Goal: Navigation & Orientation: Find specific page/section

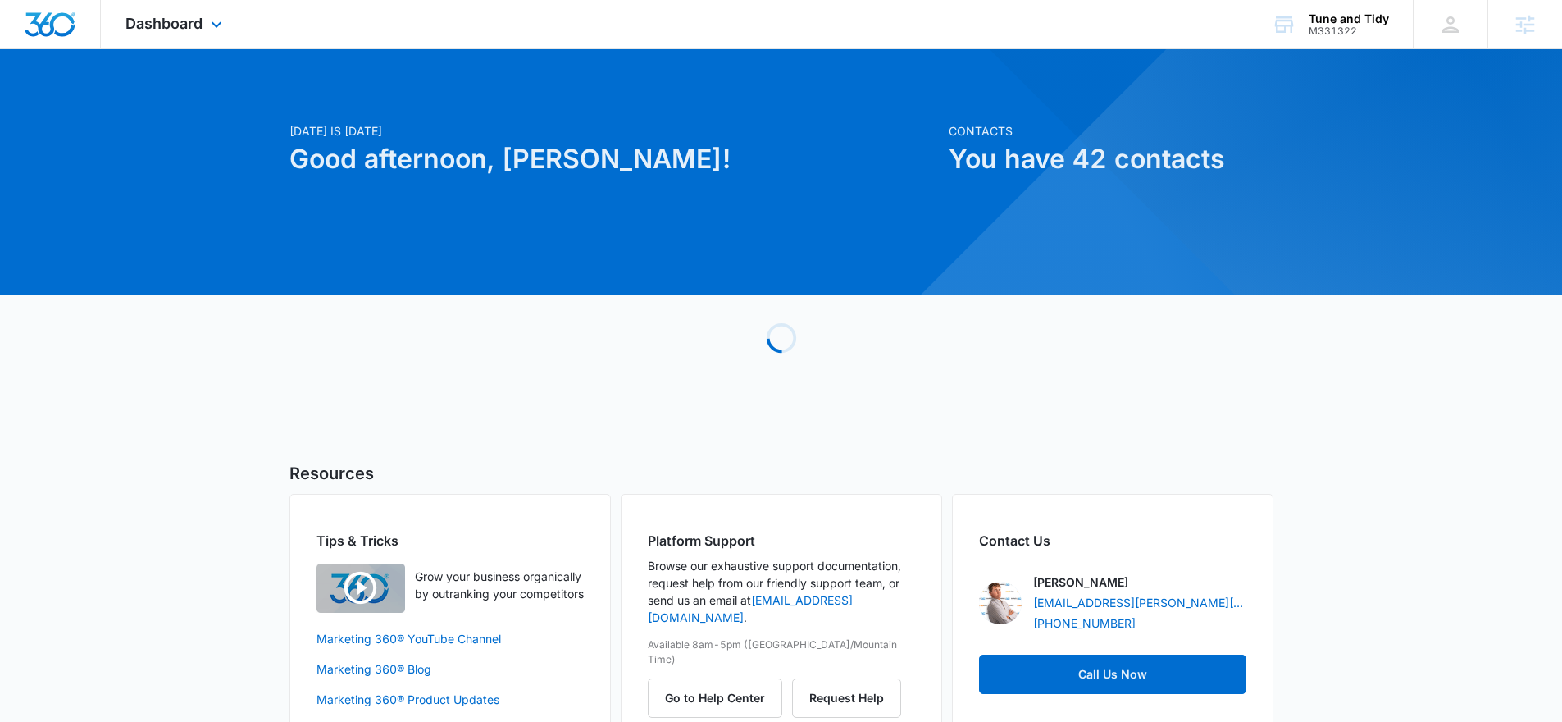
drag, startPoint x: 145, startPoint y: 32, endPoint x: 235, endPoint y: 62, distance: 94.9
click at [145, 31] on div "Dashboard Apps Reputation Websites Forms CRM Email Social Payments POS Content …" at bounding box center [176, 24] width 150 height 48
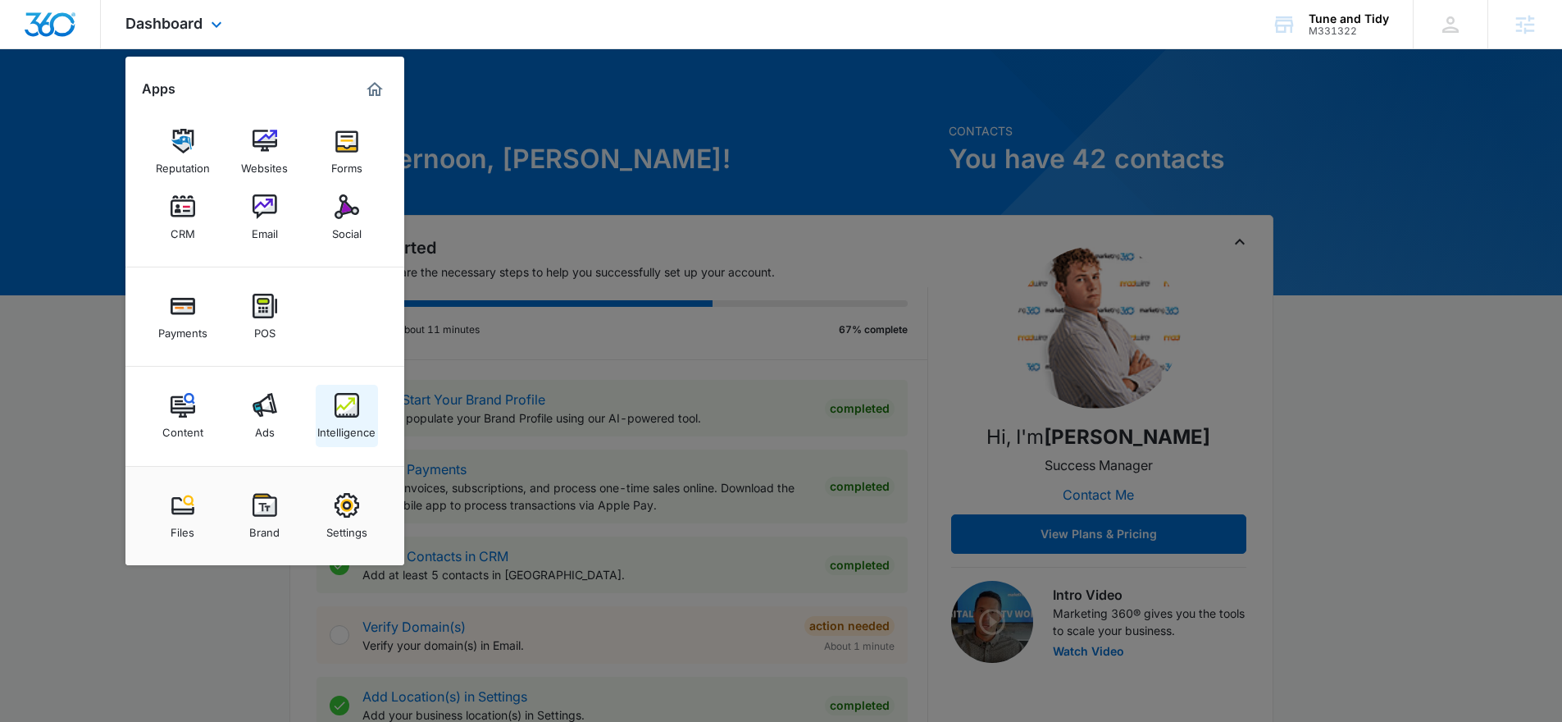
click at [326, 403] on link "Intelligence" at bounding box center [347, 416] width 62 height 62
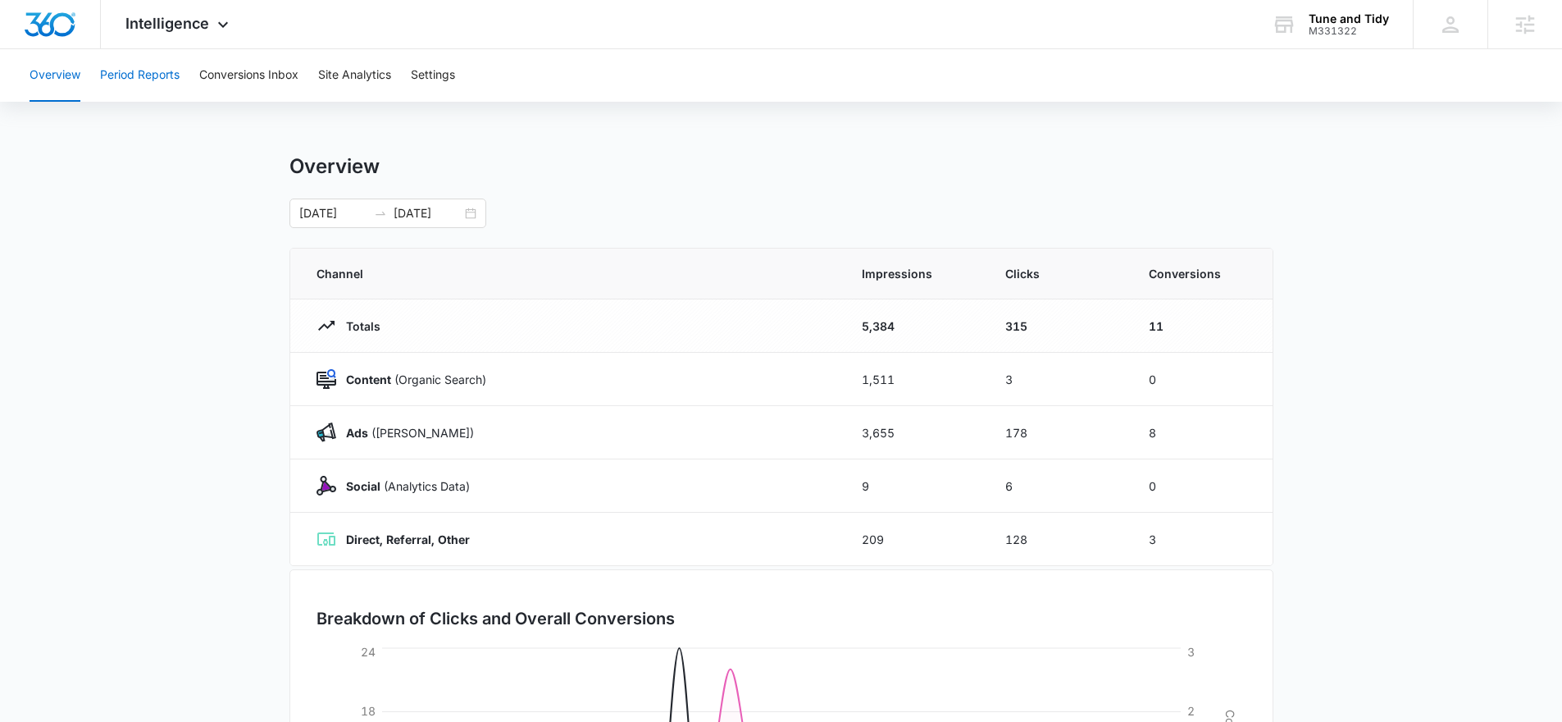
click at [153, 74] on button "Period Reports" at bounding box center [140, 75] width 80 height 52
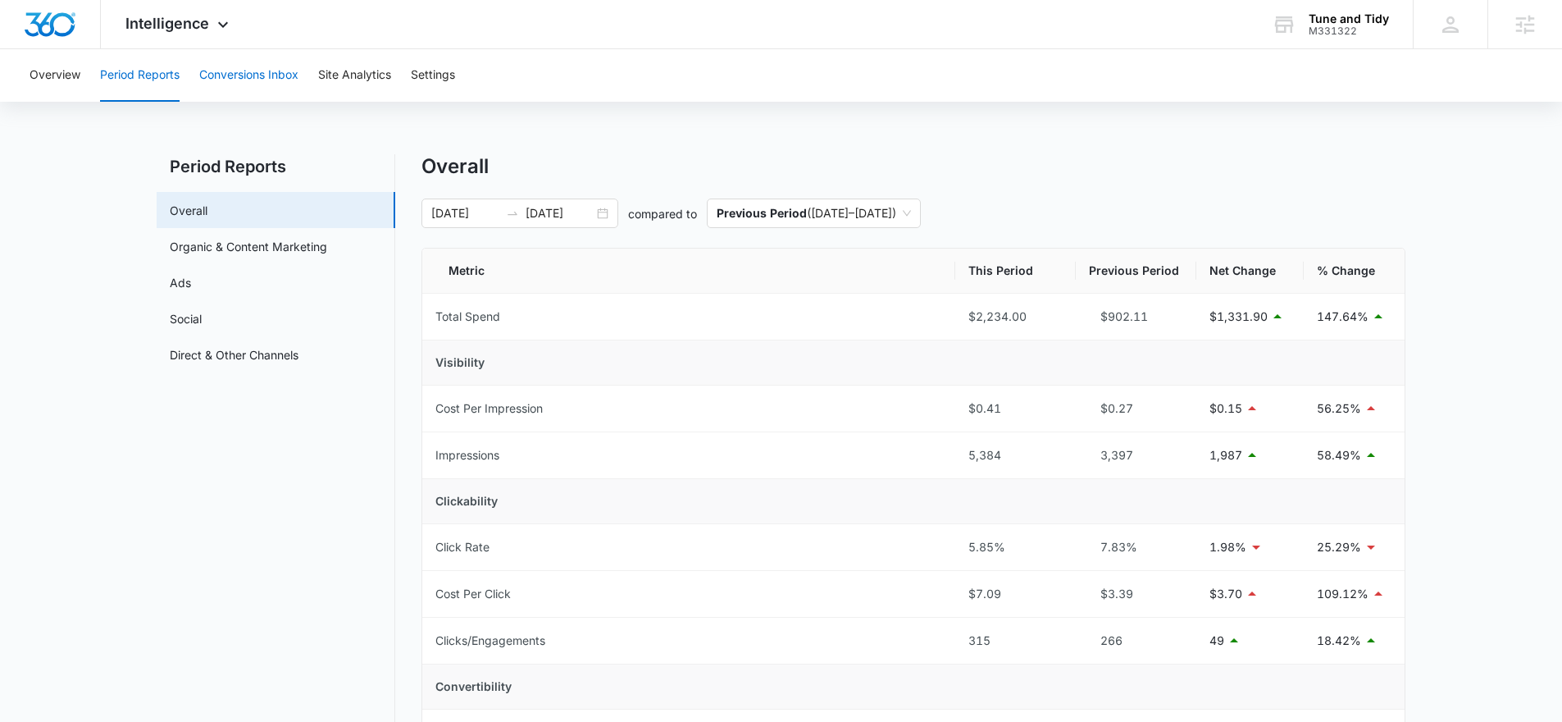
click at [269, 90] on button "Conversions Inbox" at bounding box center [248, 75] width 99 height 52
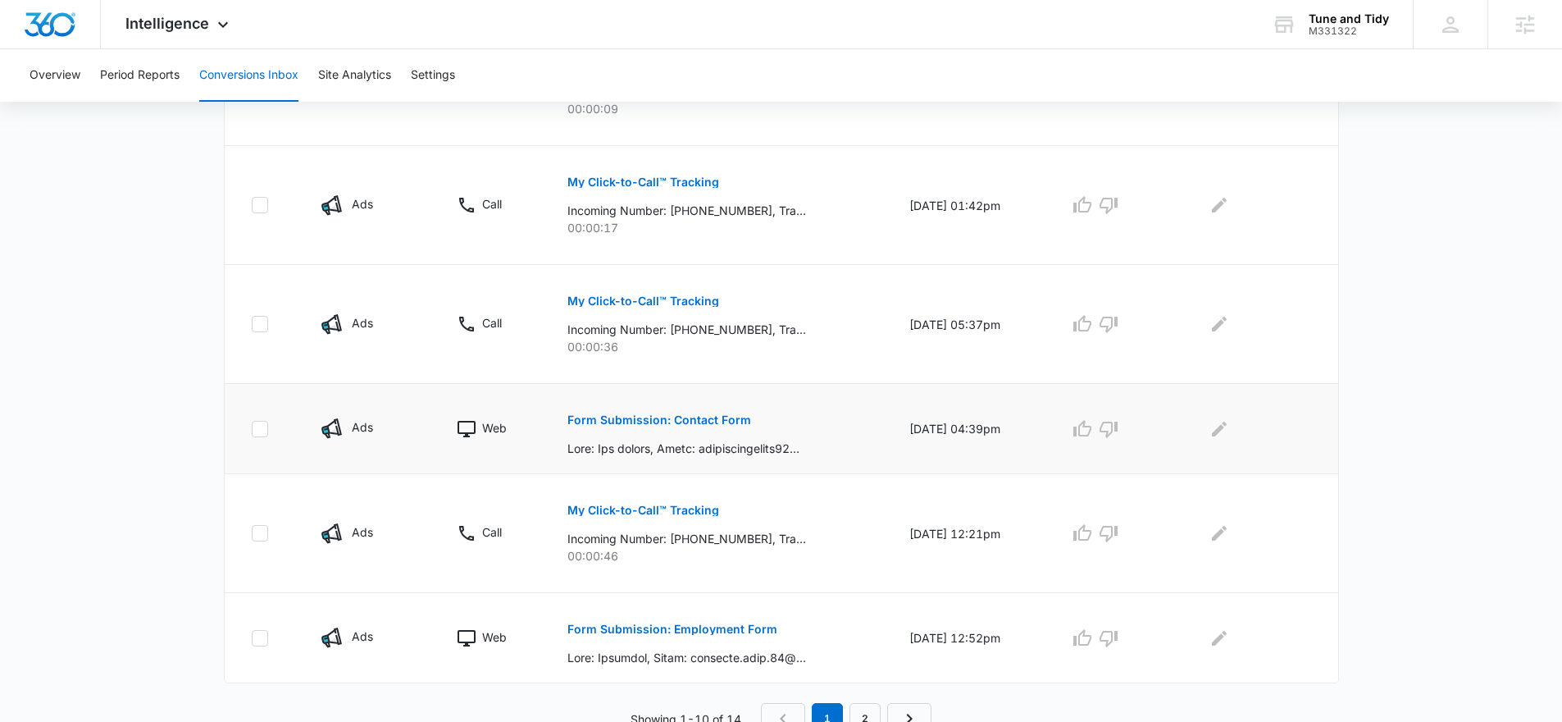
scroll to position [949, 0]
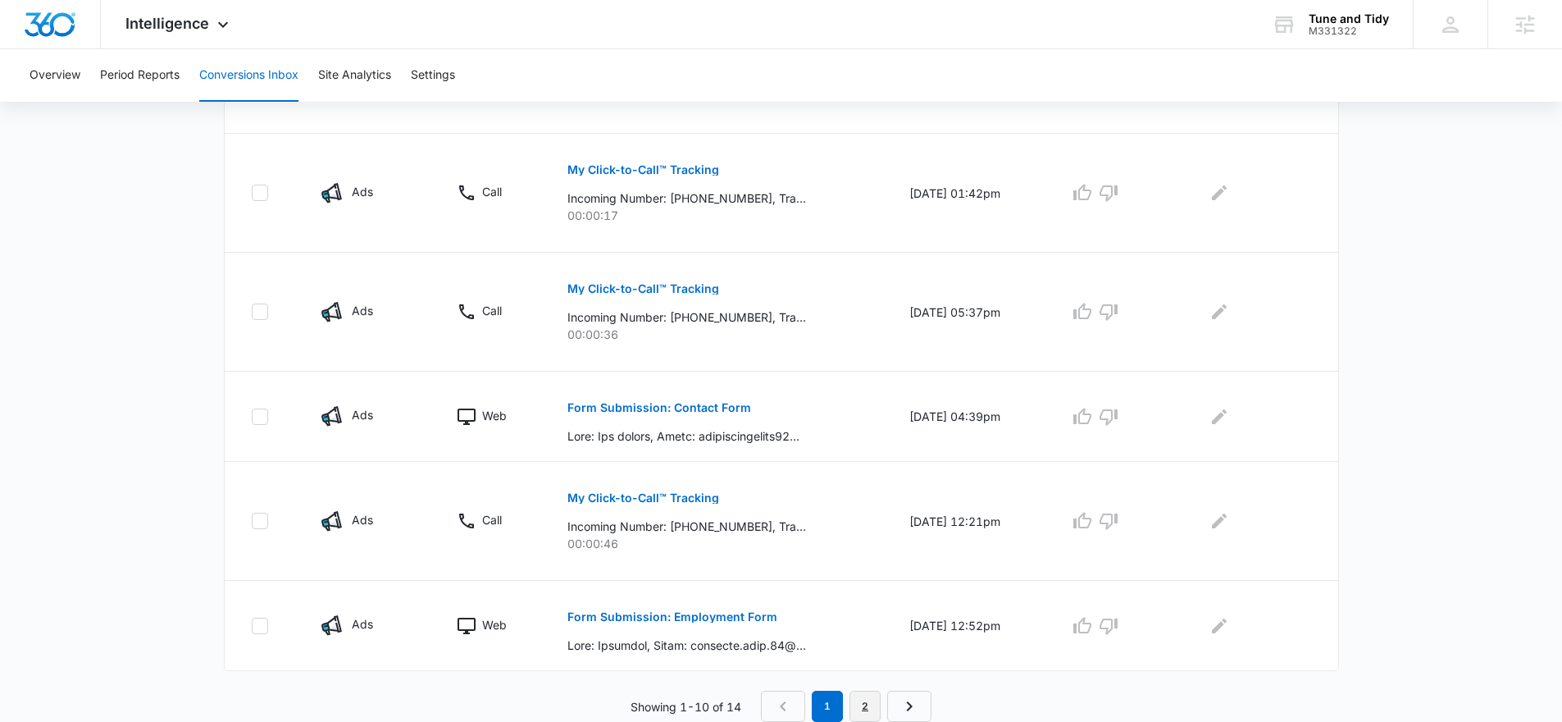
click at [859, 709] on link "2" at bounding box center [865, 705] width 31 height 31
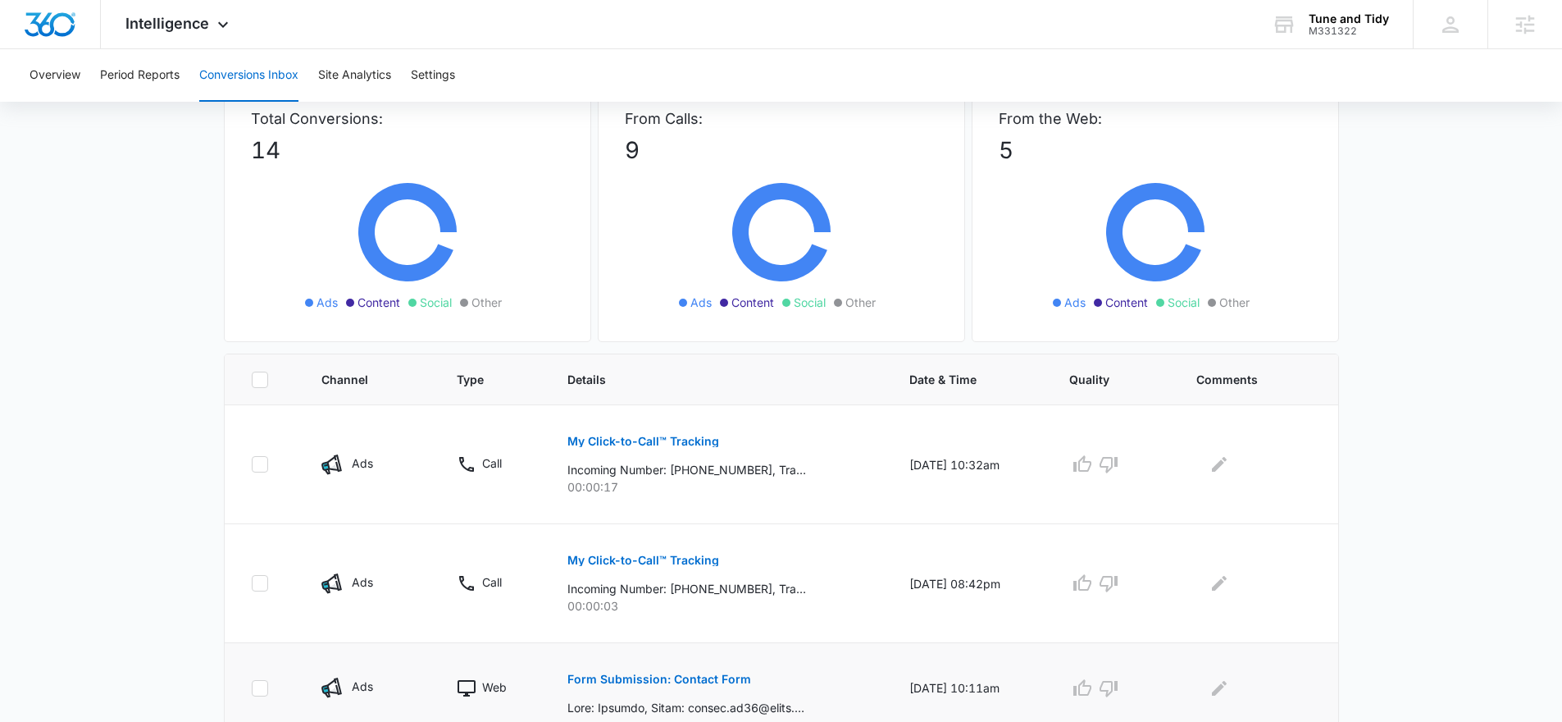
scroll to position [264, 0]
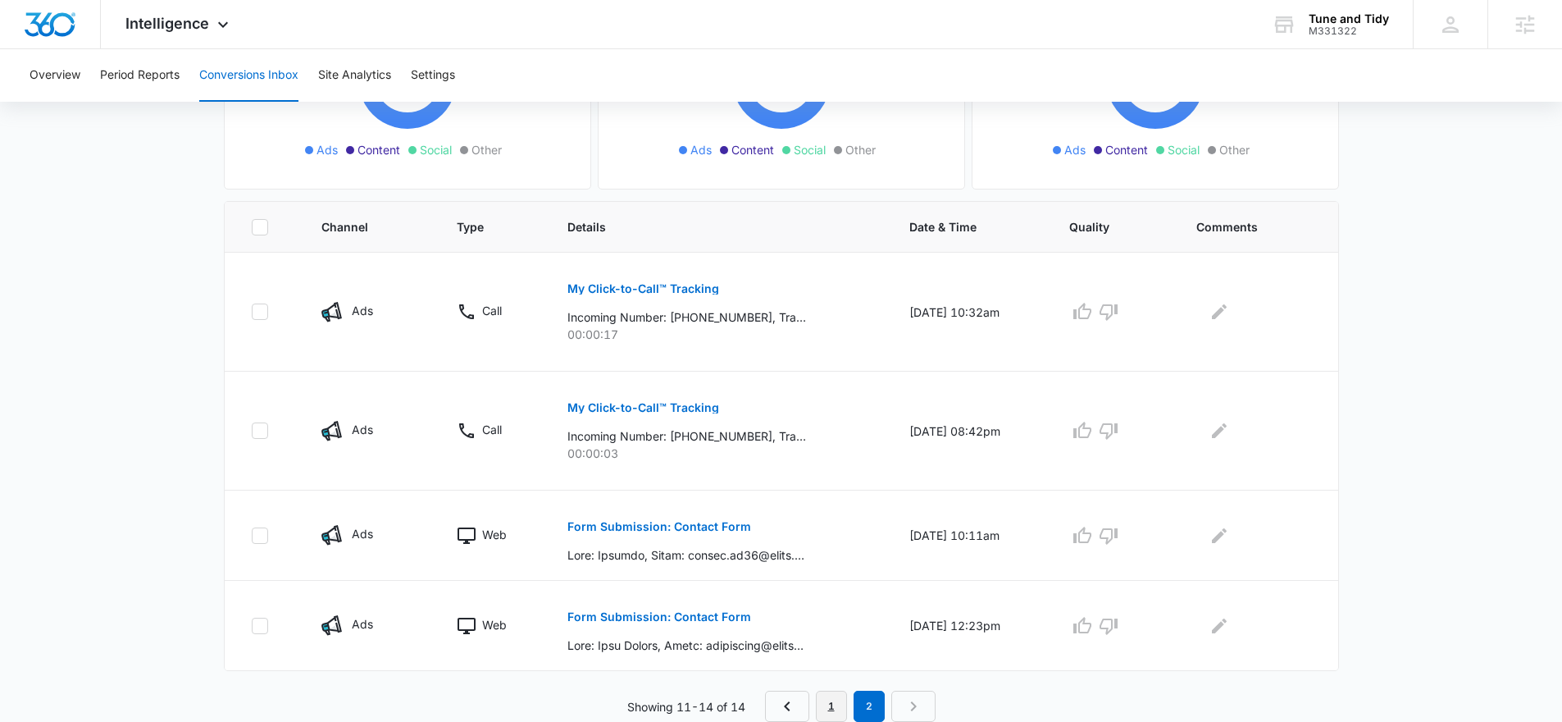
click at [835, 698] on link "1" at bounding box center [831, 705] width 31 height 31
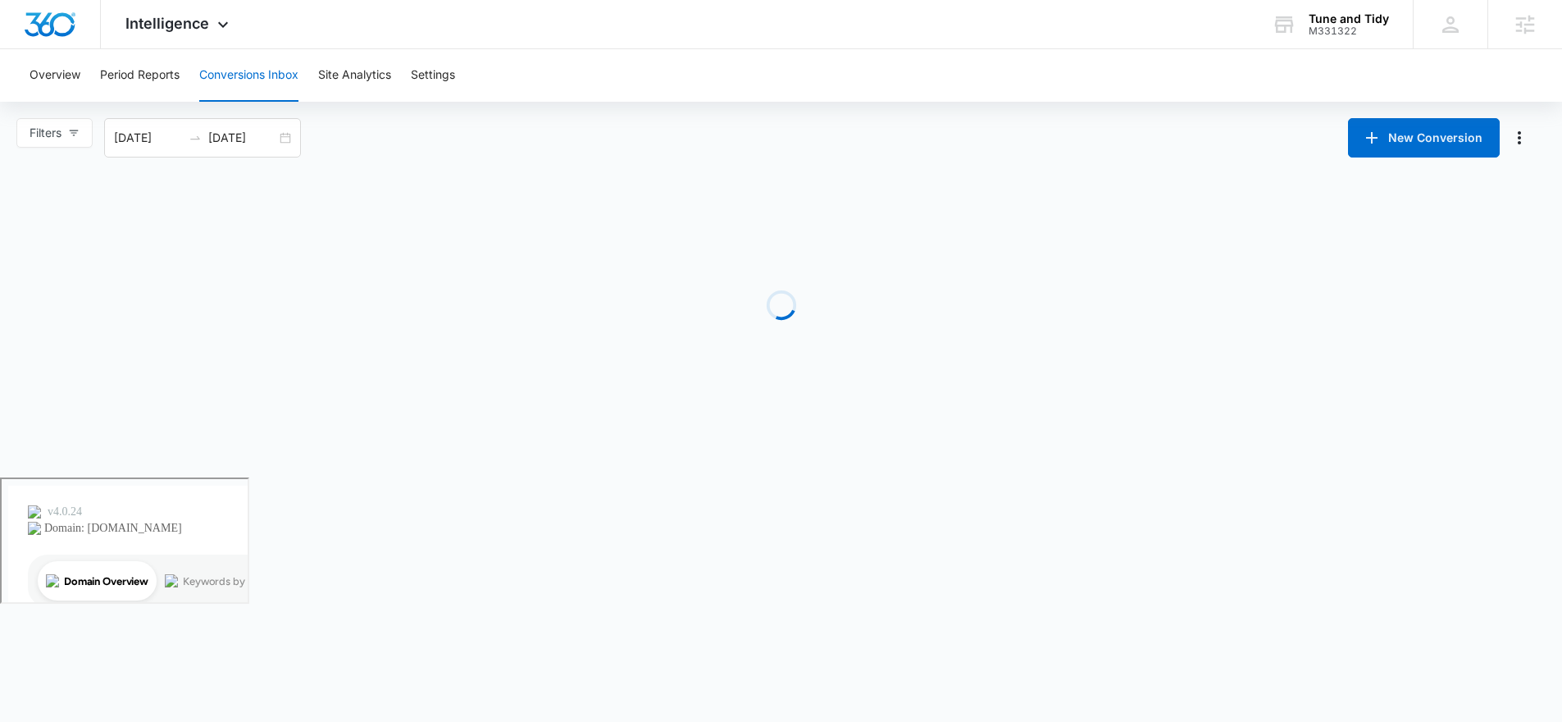
scroll to position [0, 0]
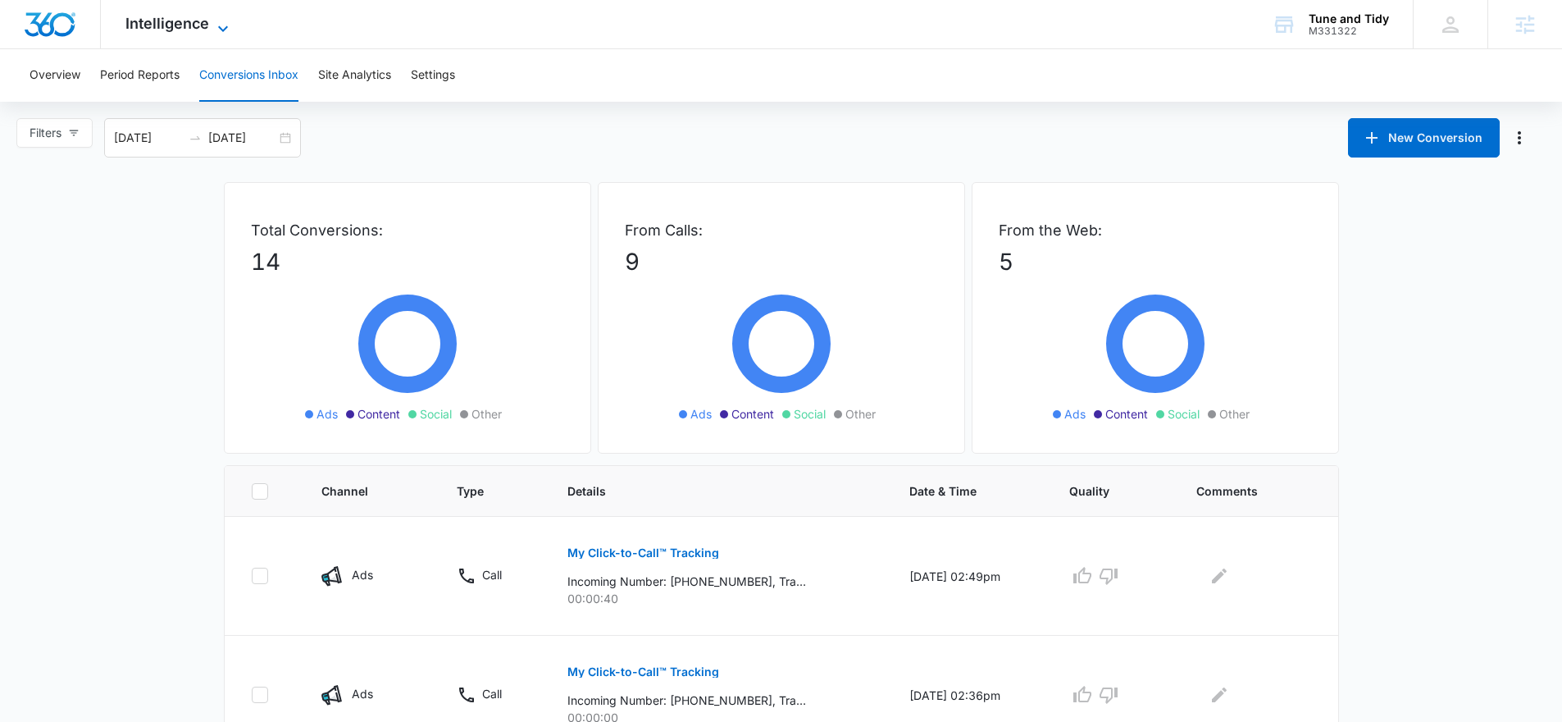
click at [170, 21] on span "Intelligence" at bounding box center [167, 23] width 84 height 17
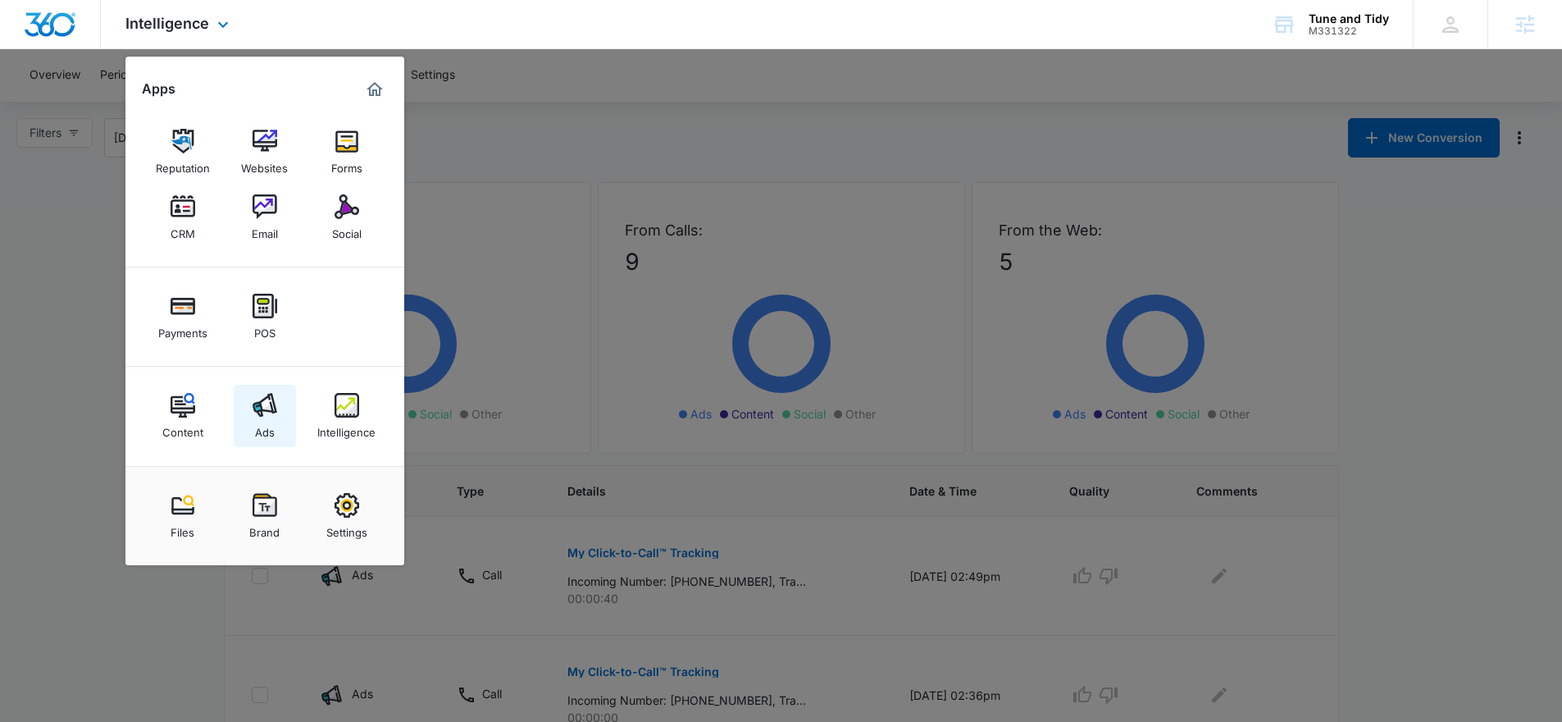
click at [248, 399] on link "Ads" at bounding box center [265, 416] width 62 height 62
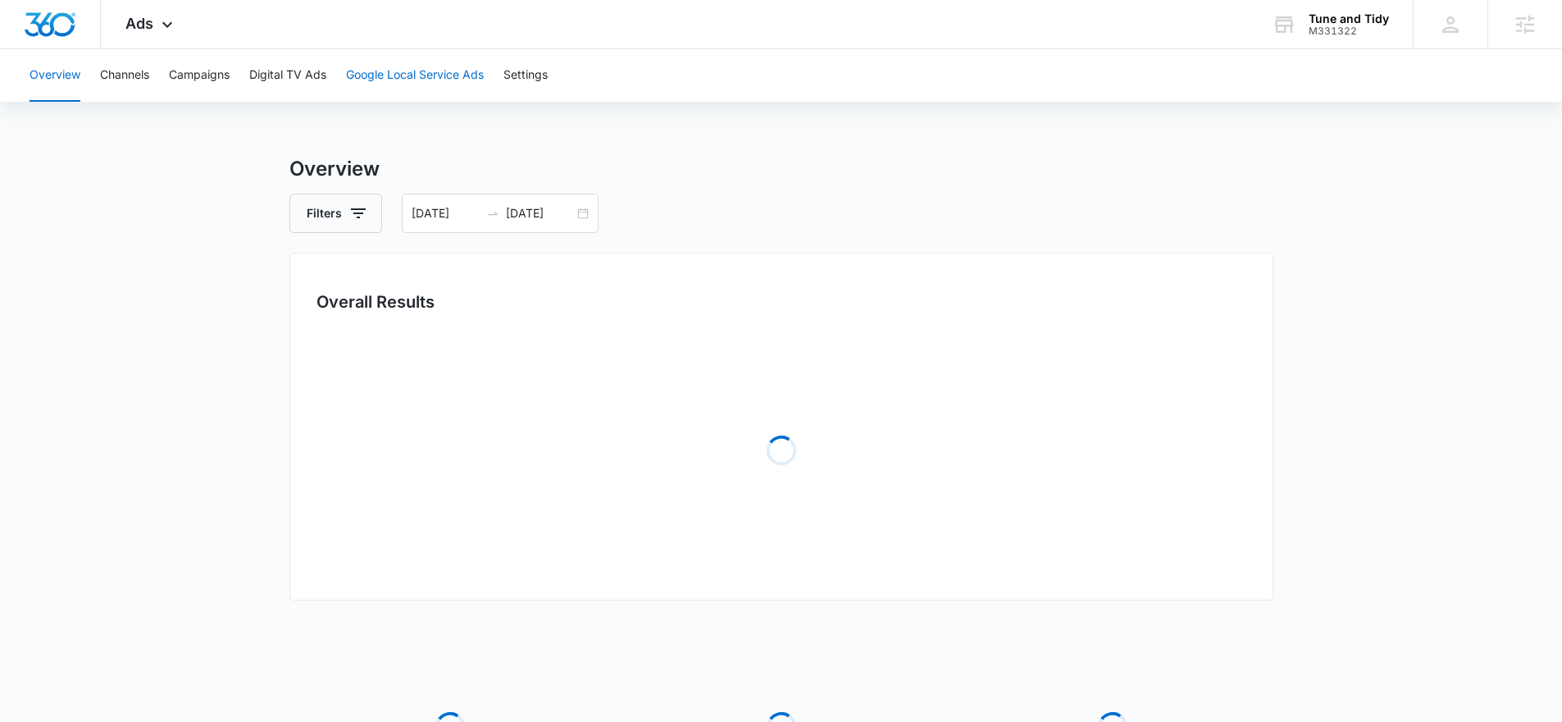
click at [373, 72] on button "Google Local Service Ads" at bounding box center [415, 75] width 138 height 52
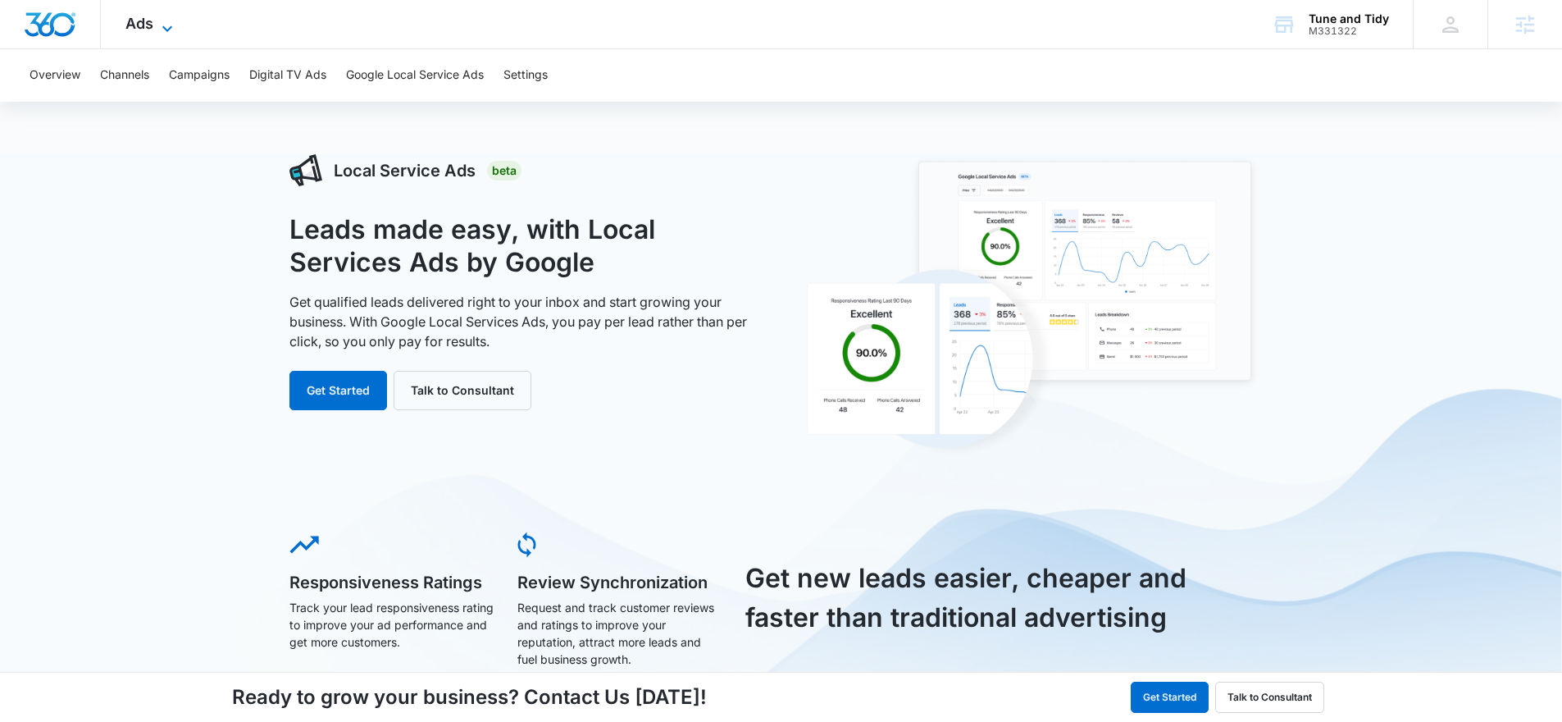
click at [144, 16] on span "Ads" at bounding box center [139, 23] width 28 height 17
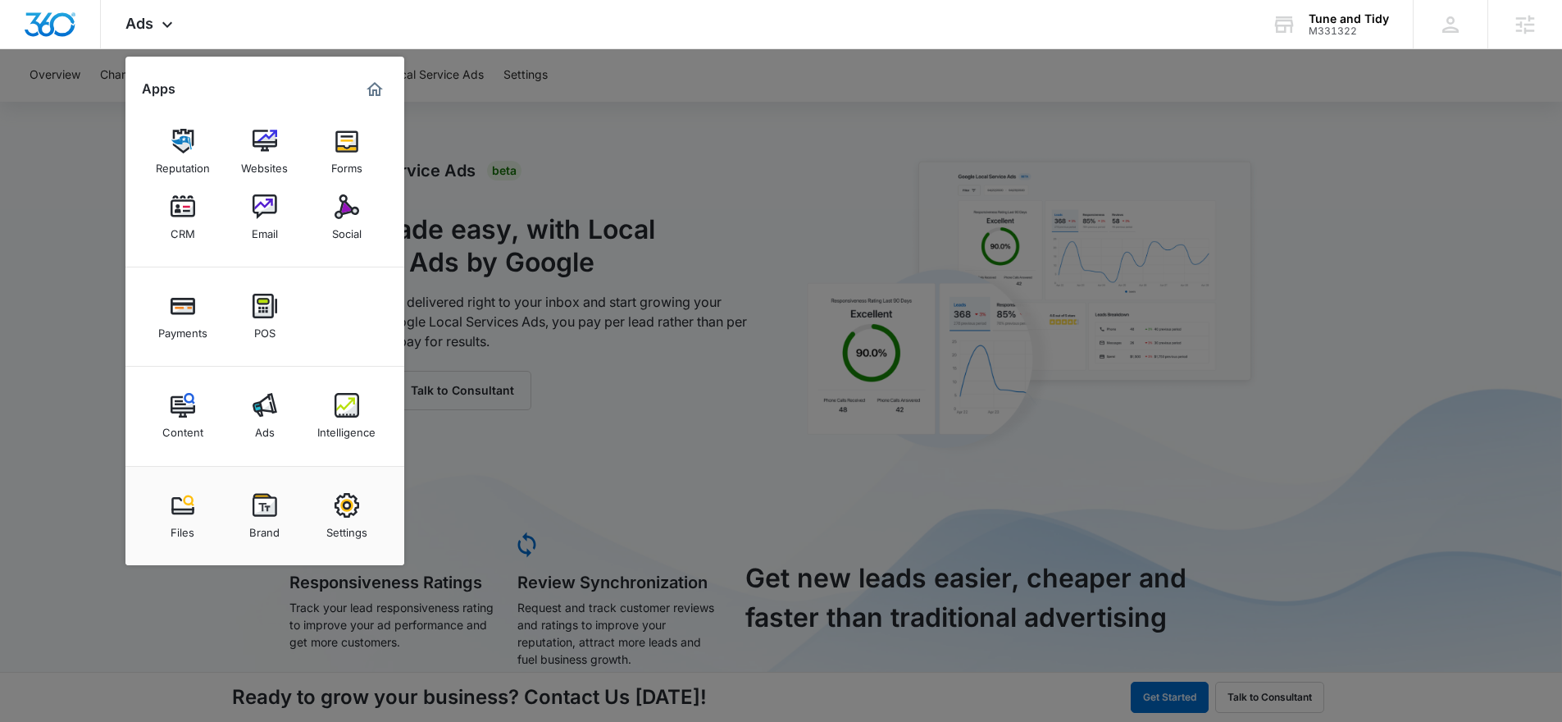
click at [368, 412] on link "Intelligence" at bounding box center [347, 416] width 62 height 62
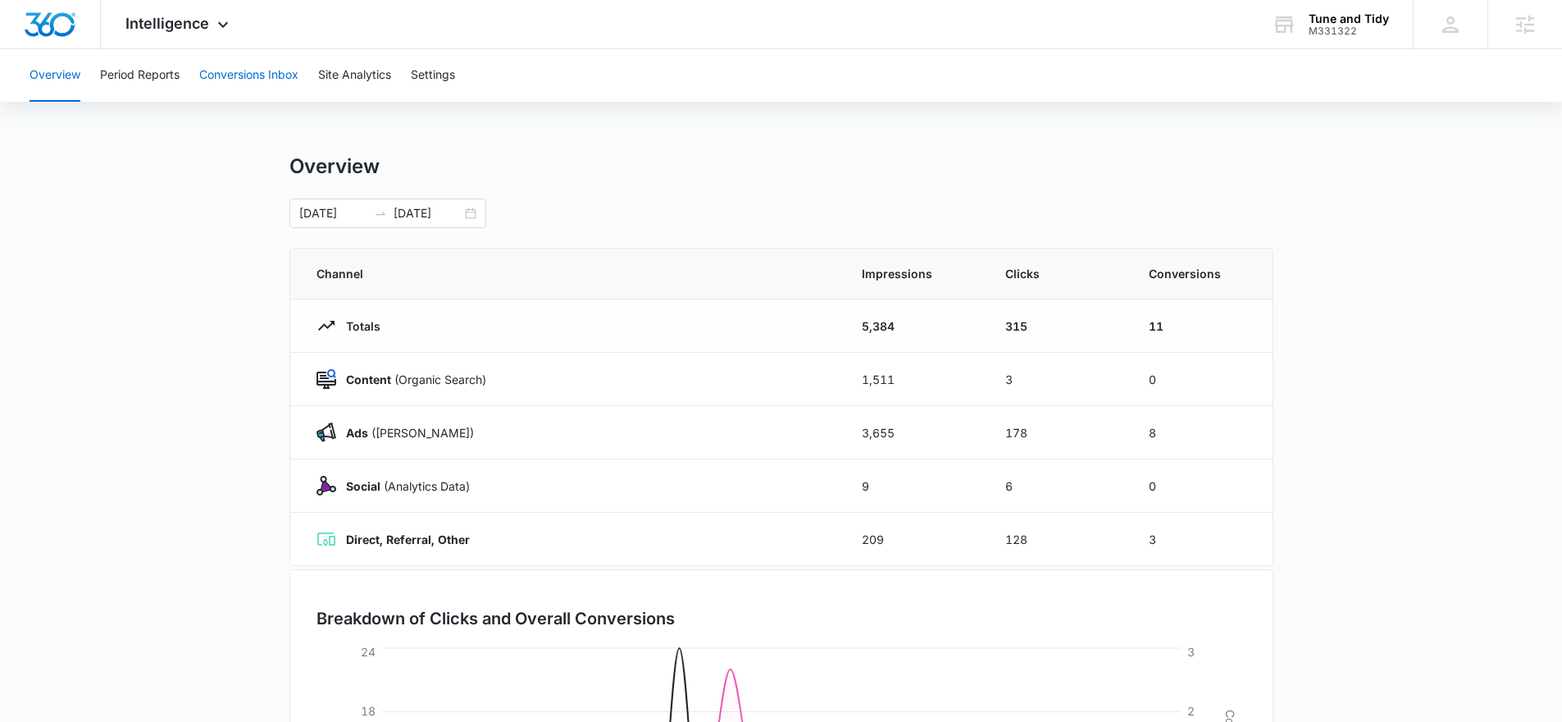
click at [264, 72] on button "Conversions Inbox" at bounding box center [248, 75] width 99 height 52
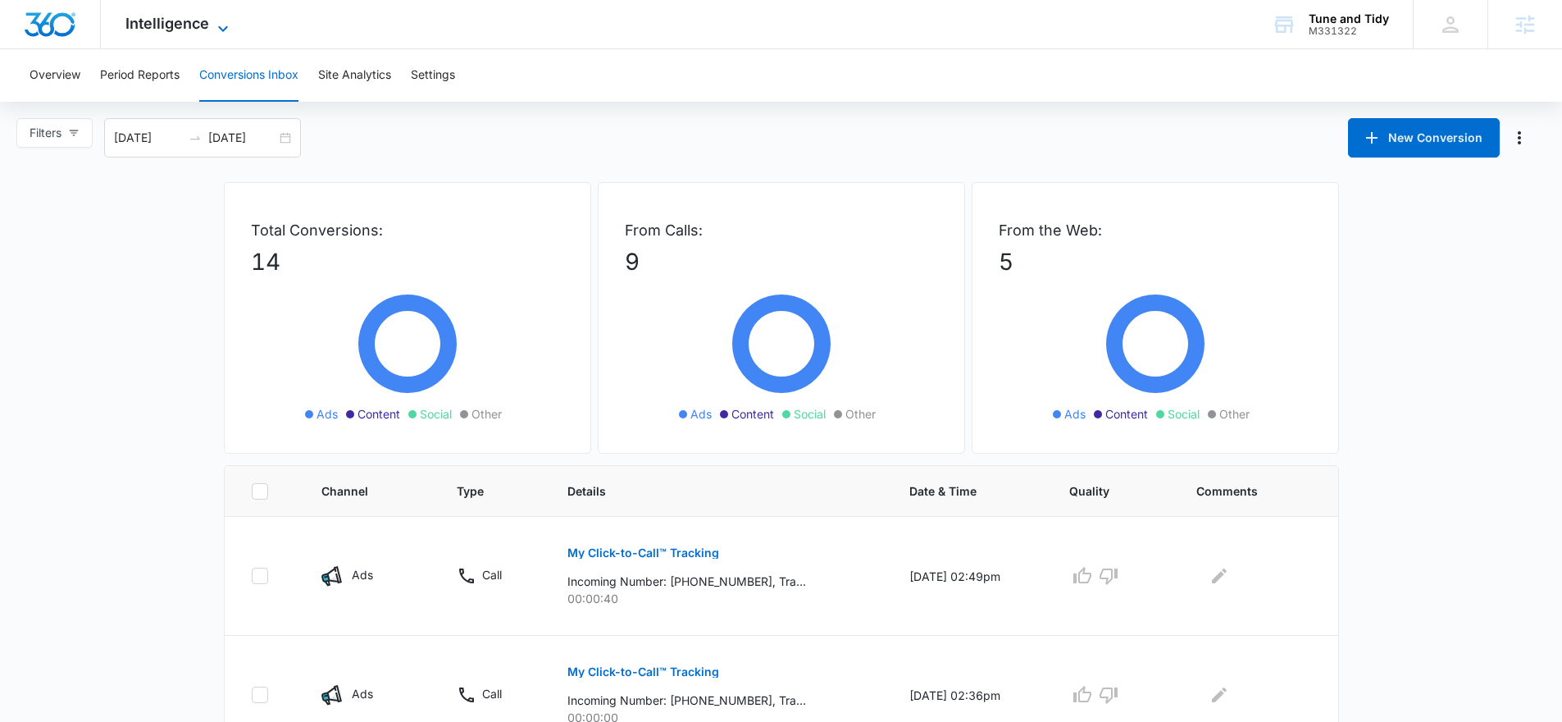
click at [182, 15] on span "Intelligence" at bounding box center [167, 23] width 84 height 17
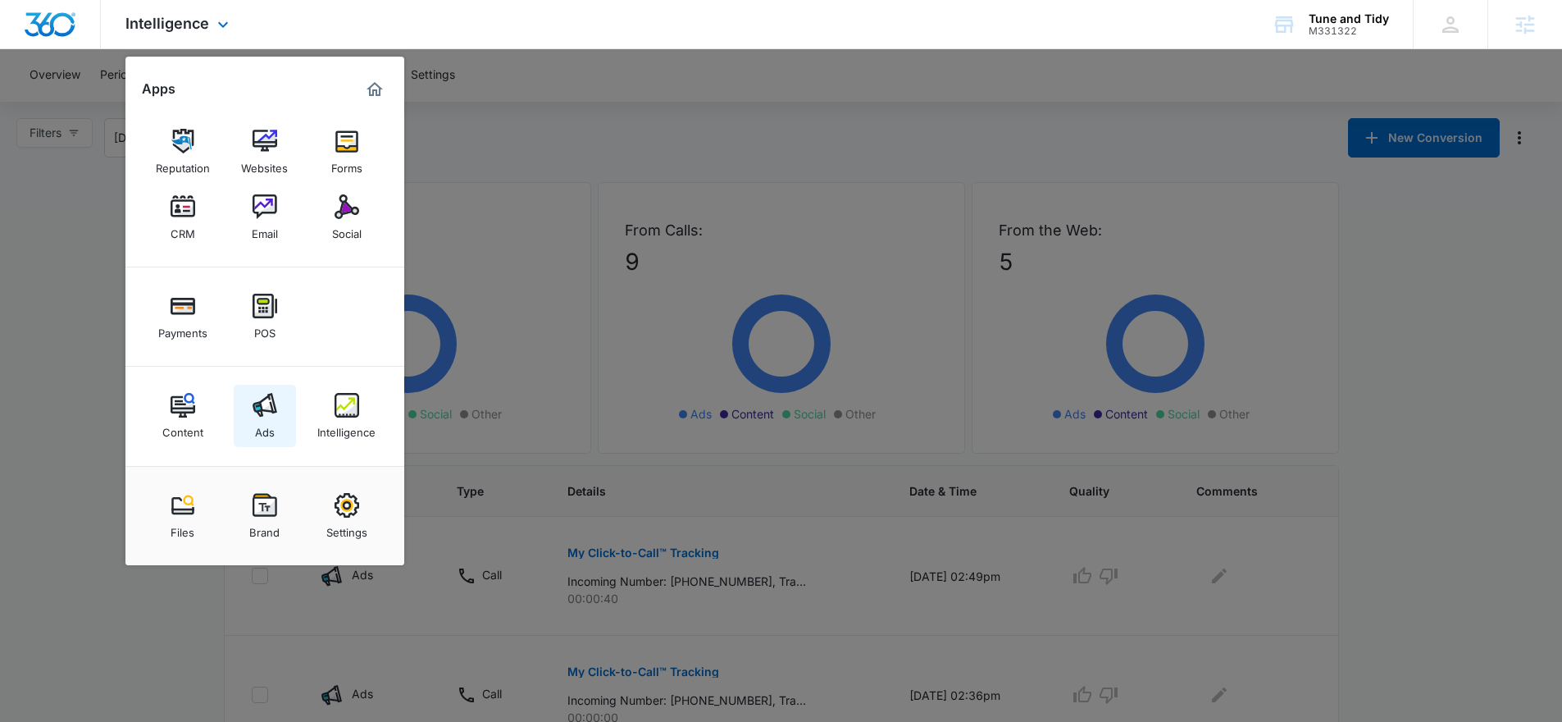
click at [277, 415] on link "Ads" at bounding box center [265, 416] width 62 height 62
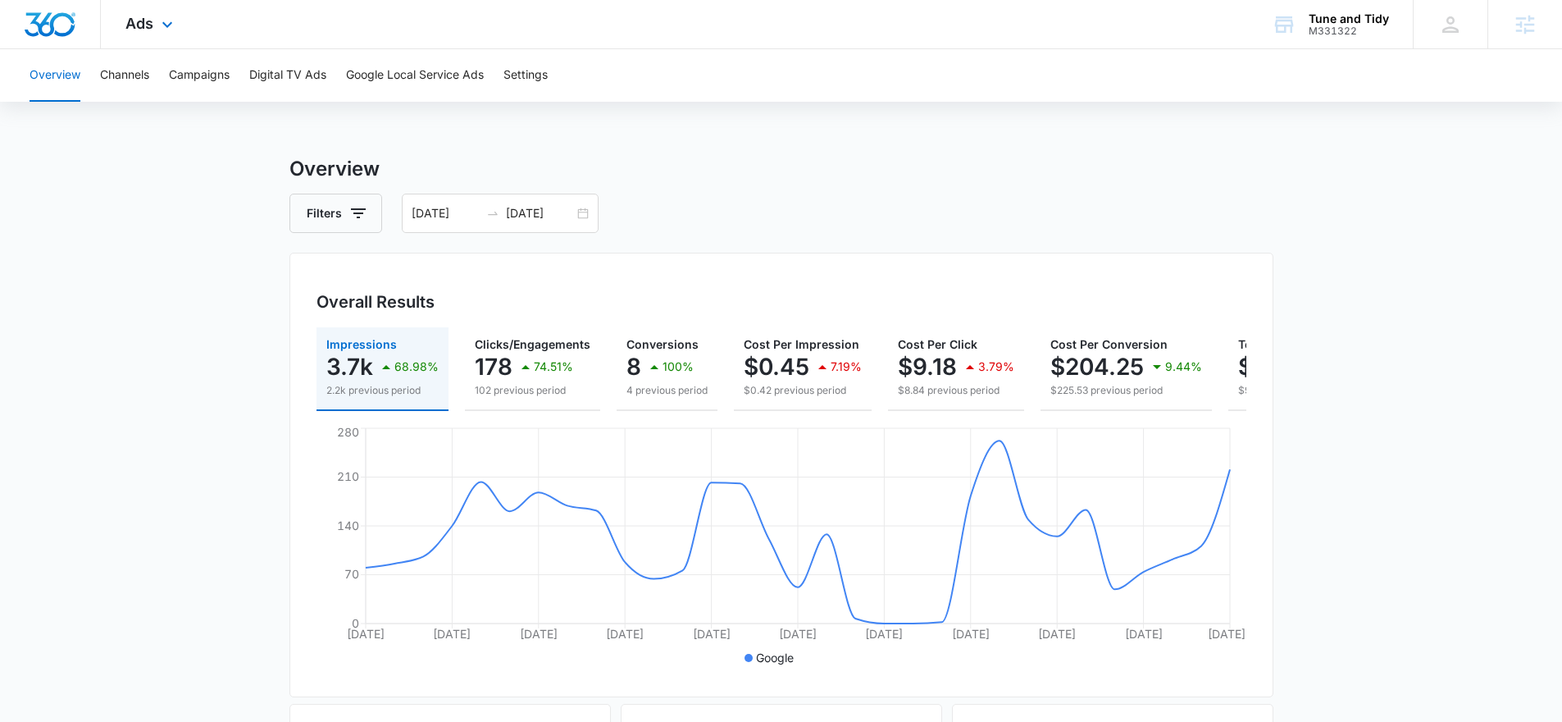
click at [171, 12] on div "Ads Apps Reputation Websites Forms CRM Email Social Payments POS Content Ads In…" at bounding box center [151, 24] width 101 height 48
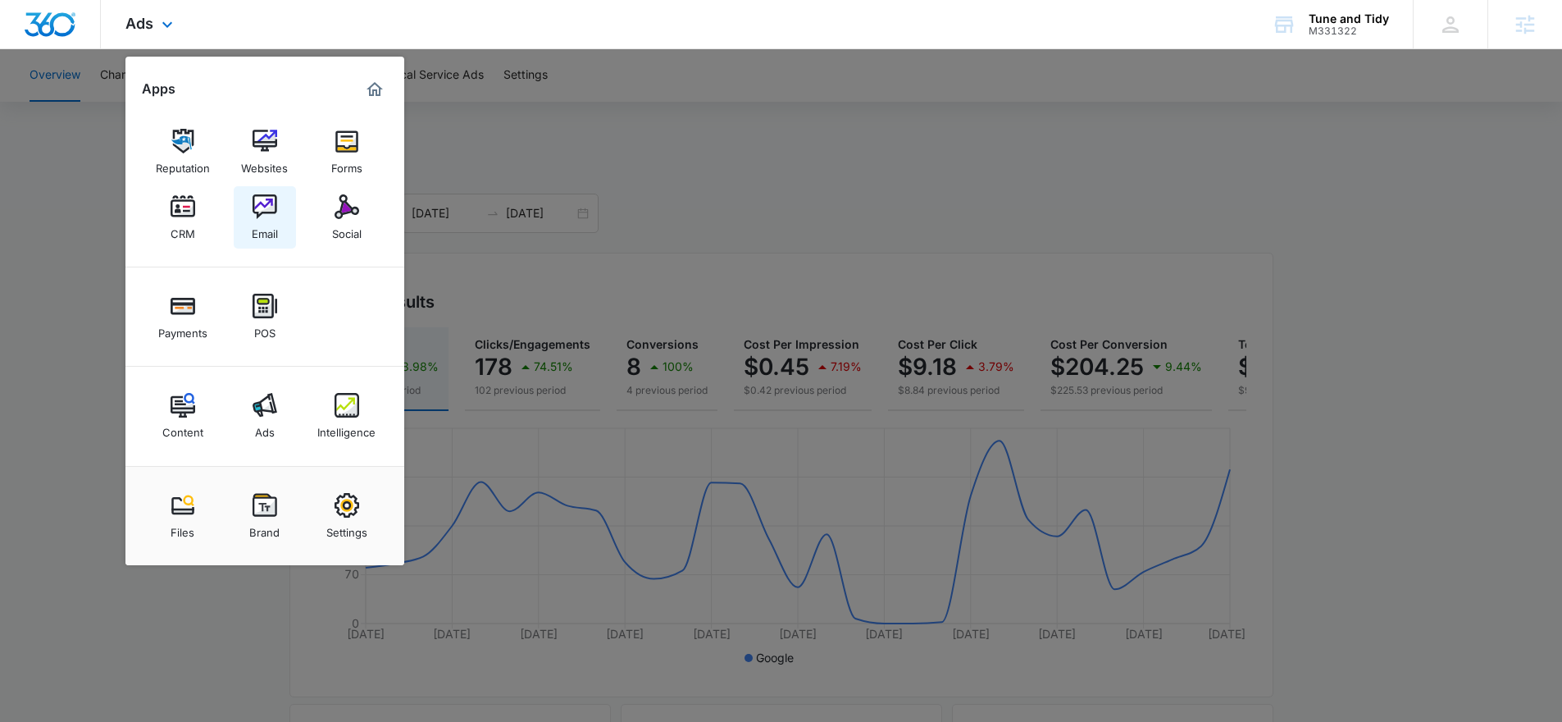
click at [276, 222] on div "Email" at bounding box center [265, 229] width 26 height 21
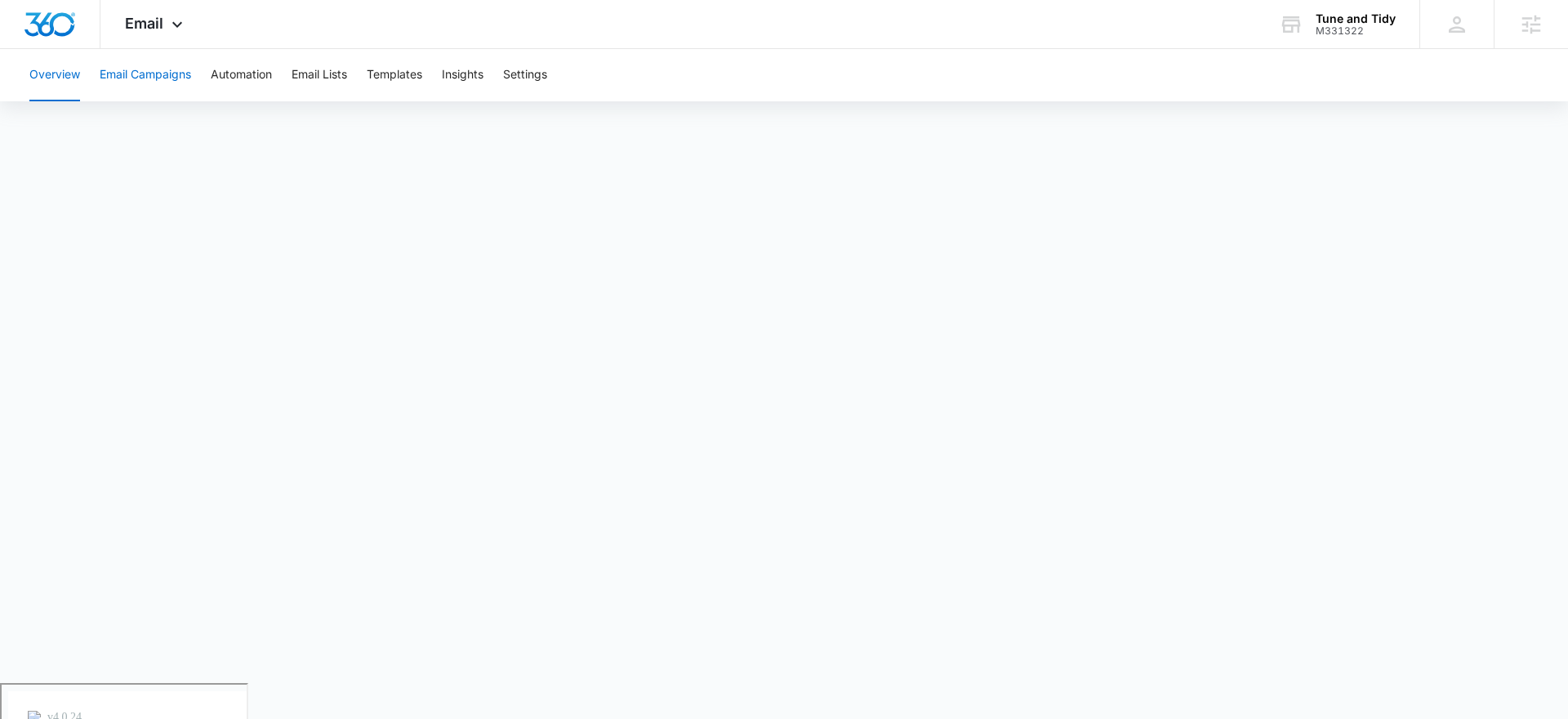
click at [163, 70] on button "Email Campaigns" at bounding box center [145, 75] width 92 height 52
drag, startPoint x: 77, startPoint y: 52, endPoint x: 39, endPoint y: 73, distance: 43.4
click at [39, 73] on div "Email Apps Reputation Websites Forms CRM Email Social Payments POS Content Ads …" at bounding box center [784, 342] width 1568 height 683
click at [39, 73] on button "Overview" at bounding box center [55, 75] width 51 height 52
click at [820, 143] on div "Loading" at bounding box center [784, 224] width 1568 height 245
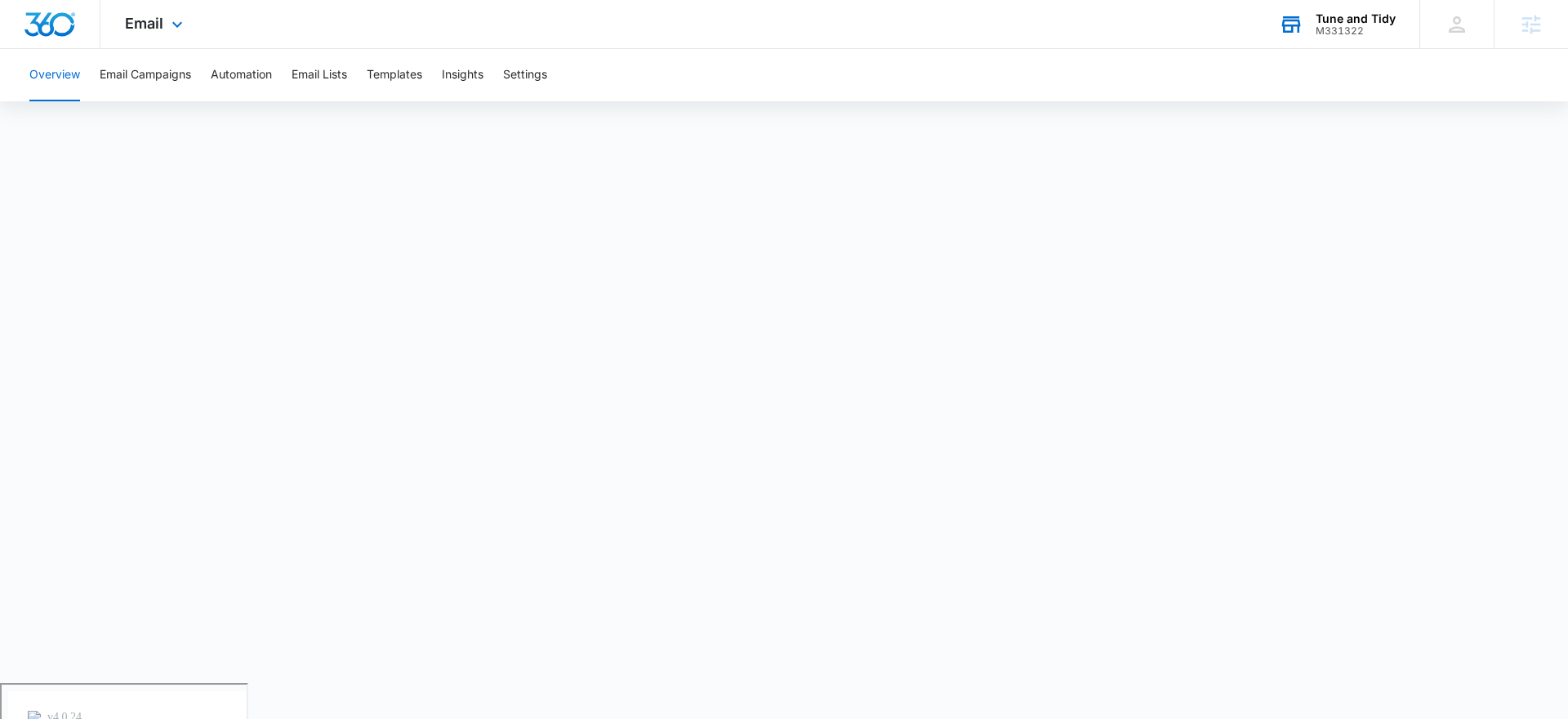
click at [1348, 21] on div "Tune and Tidy" at bounding box center [1356, 18] width 80 height 13
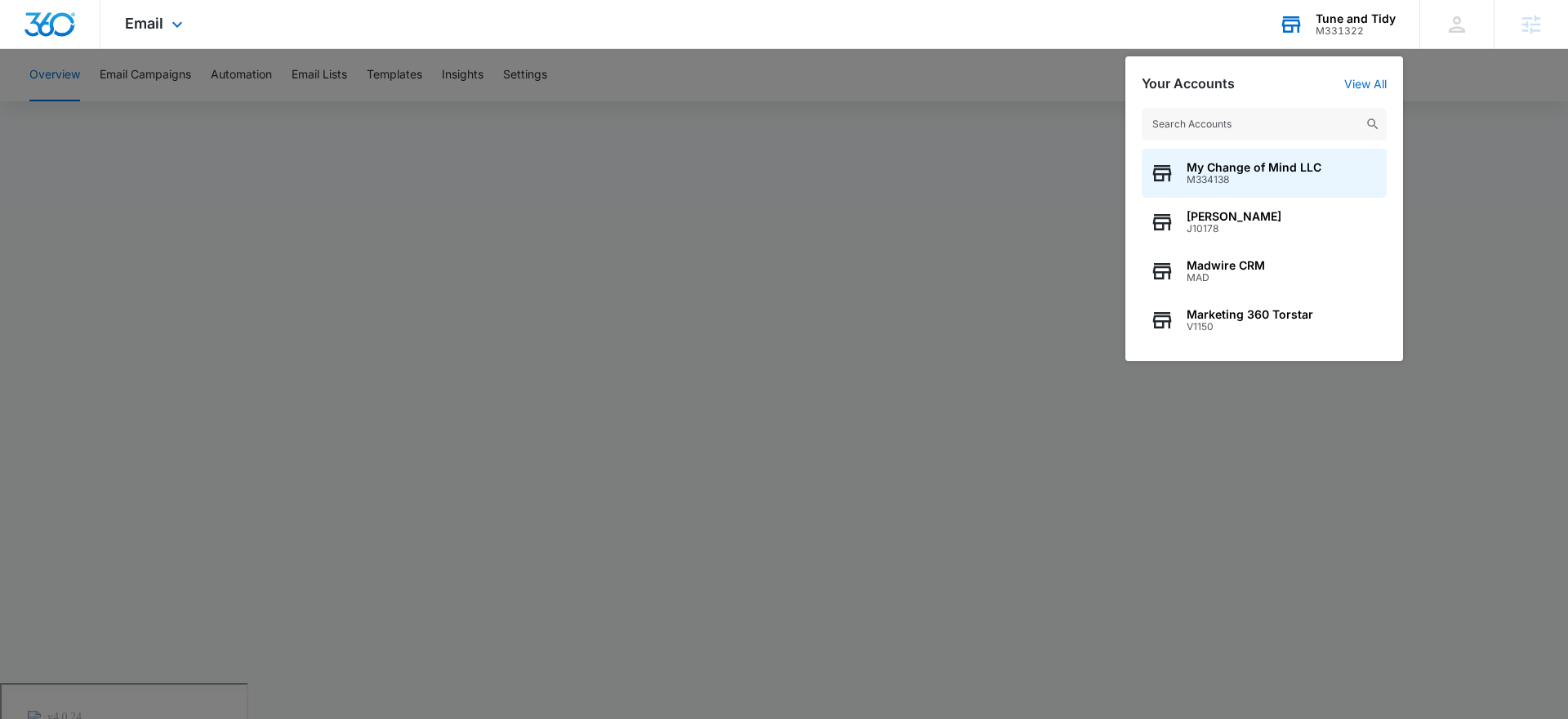
click at [1179, 124] on input "text" at bounding box center [1264, 123] width 245 height 33
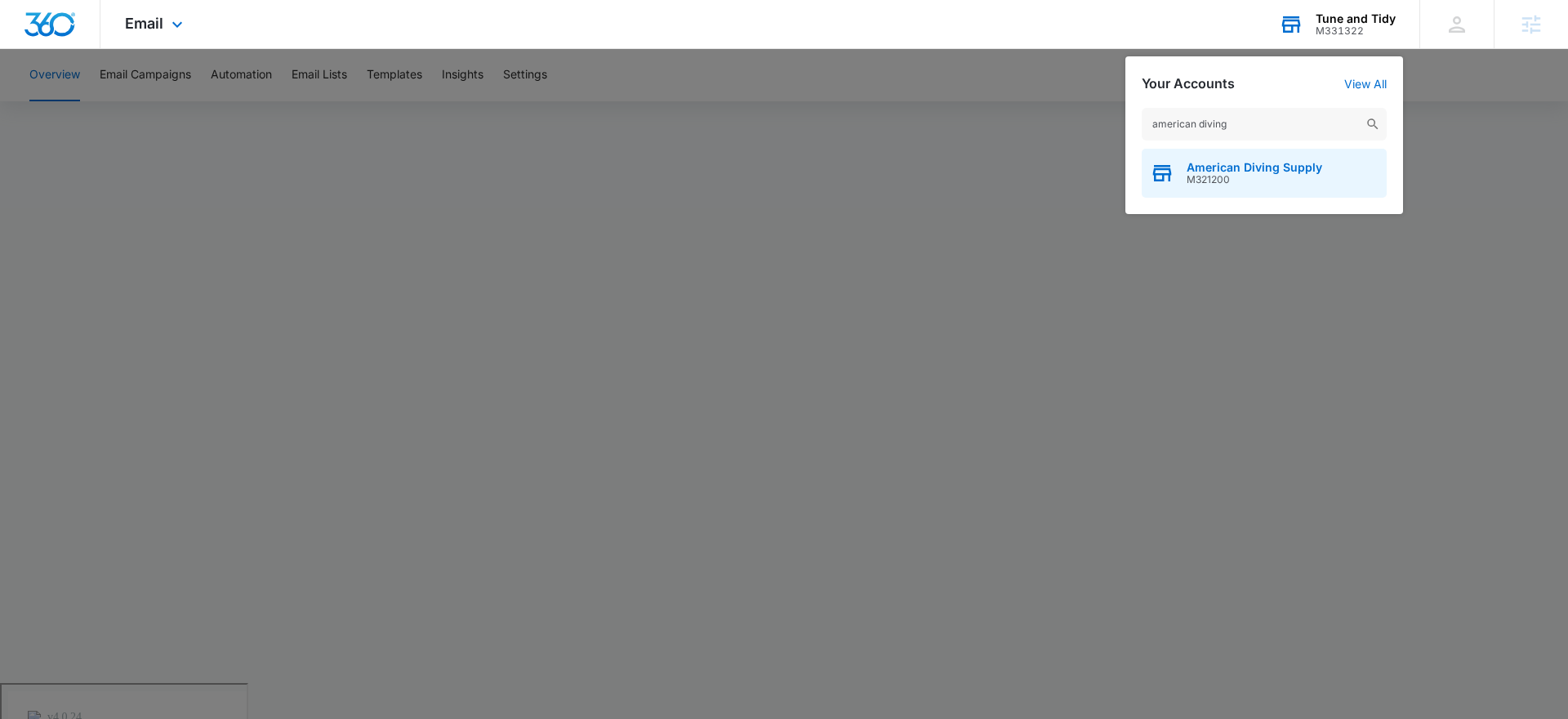
type input "american diving"
click at [1258, 169] on span "American Diving Supply" at bounding box center [1255, 167] width 135 height 13
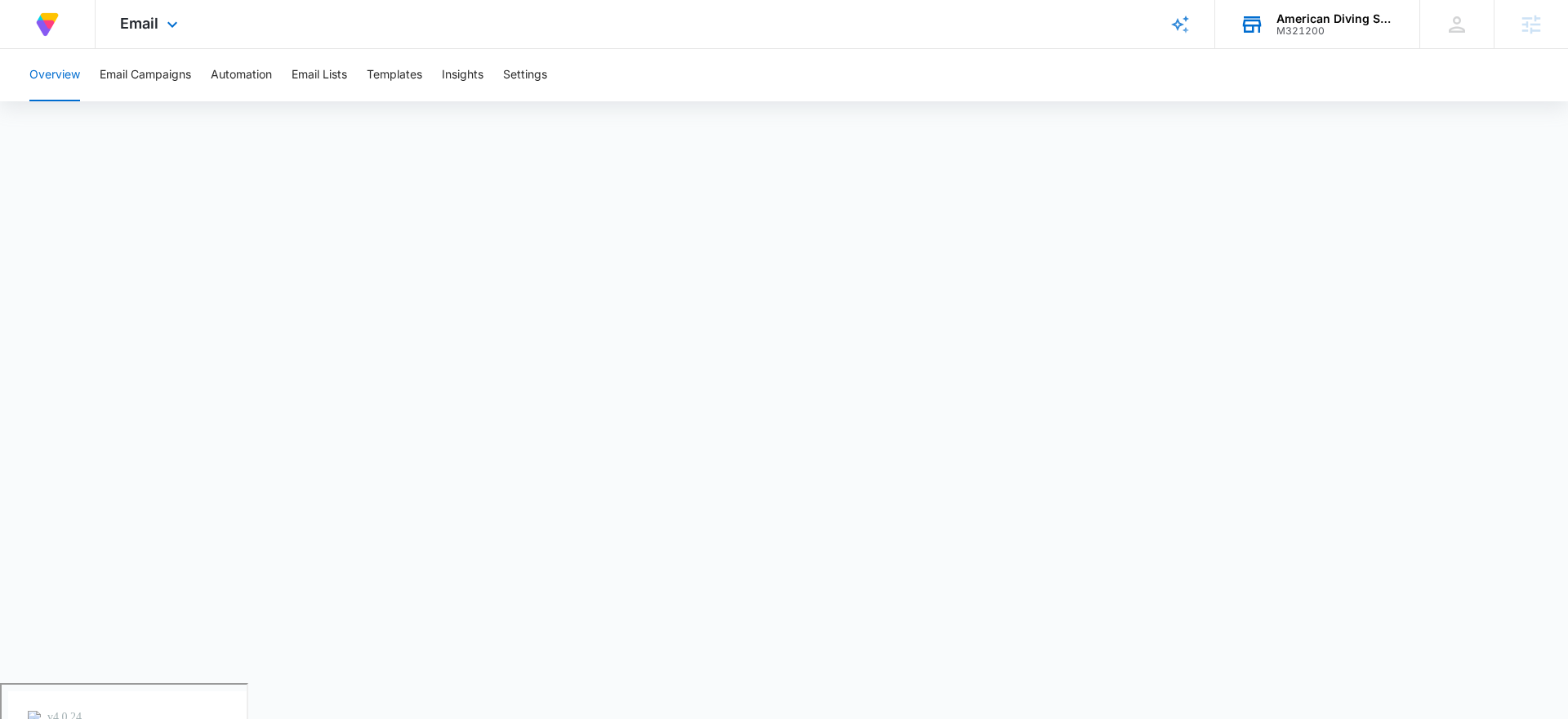
click at [106, 8] on div "Email Apps Reputation Forms CRM Email Social Content Ads Intelligence Files Bra…" at bounding box center [151, 24] width 112 height 48
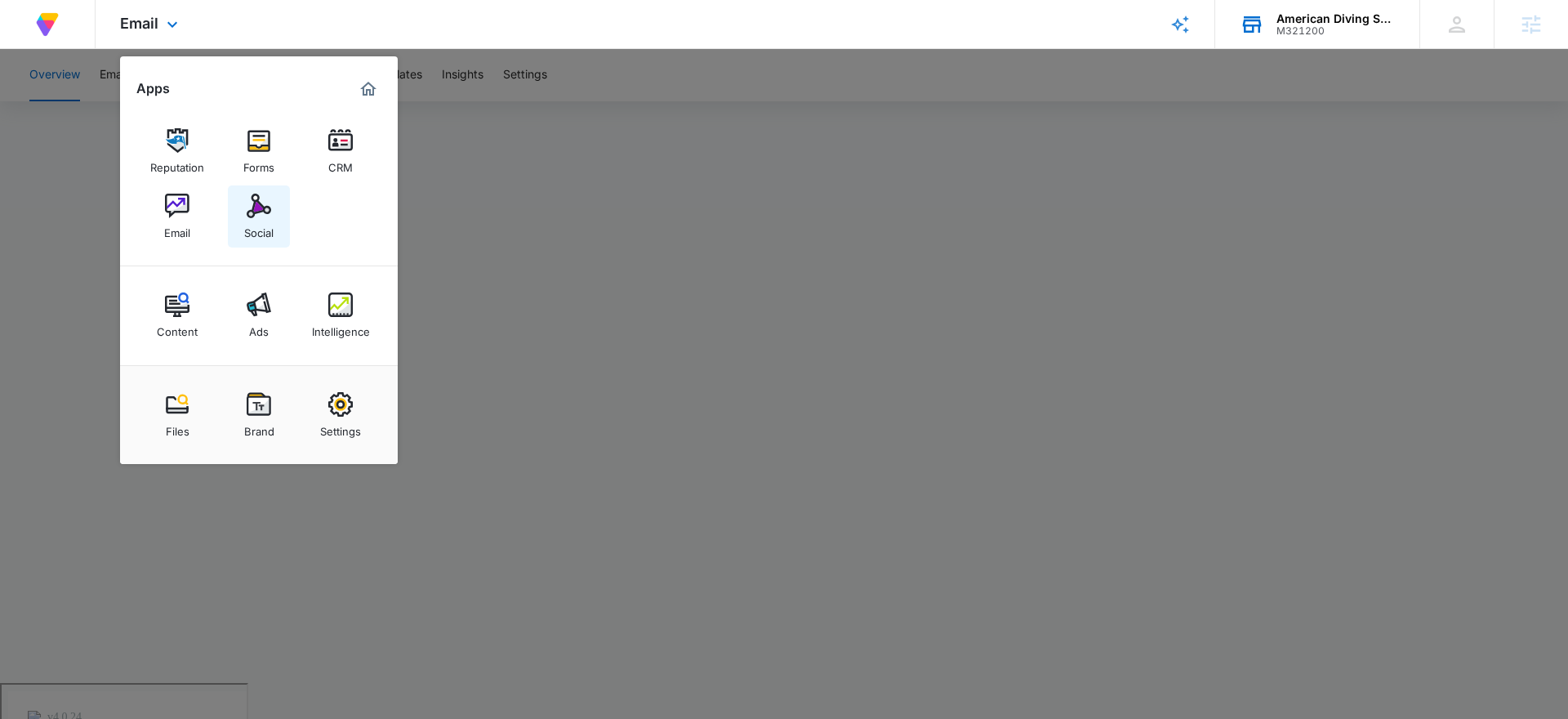
click at [266, 208] on img at bounding box center [259, 205] width 25 height 25
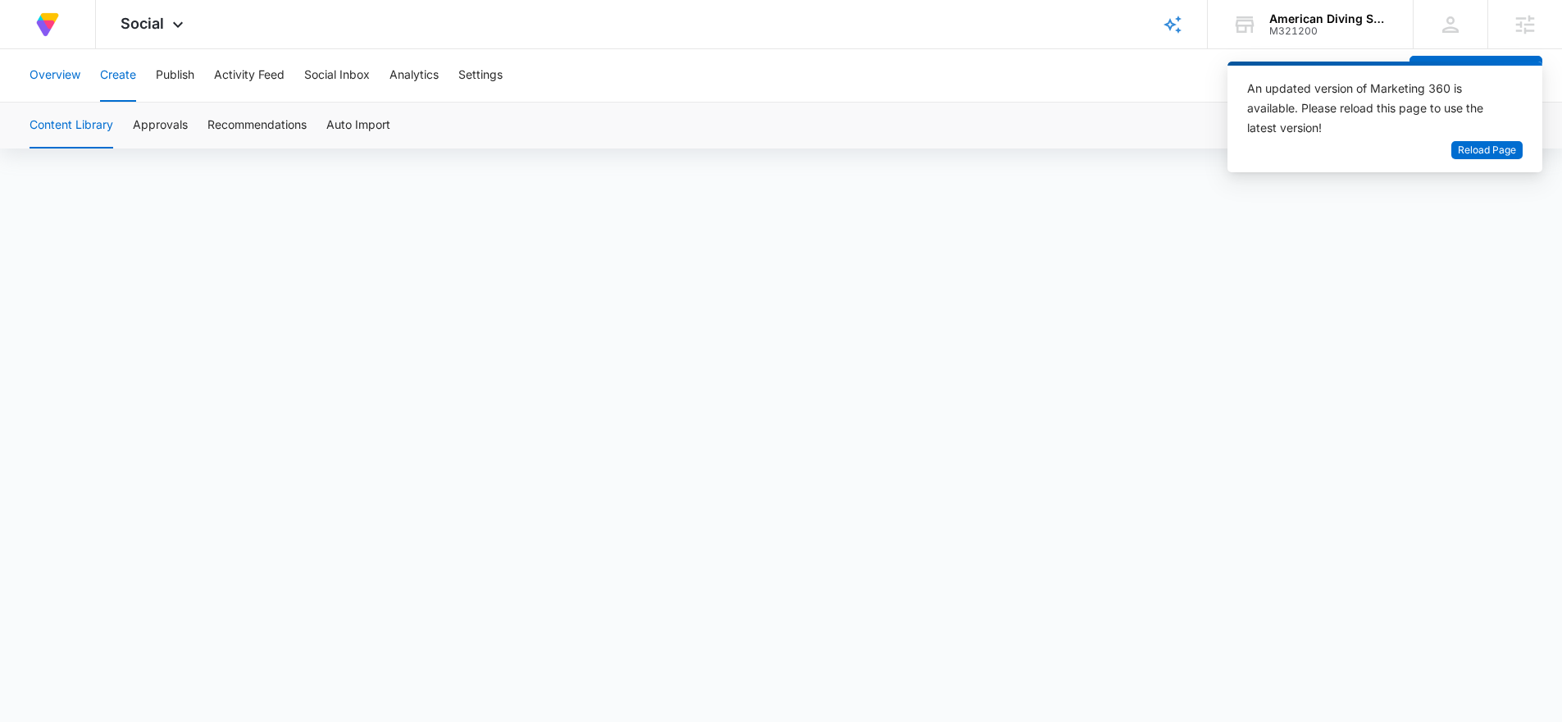
click at [62, 71] on button "Overview" at bounding box center [55, 75] width 51 height 52
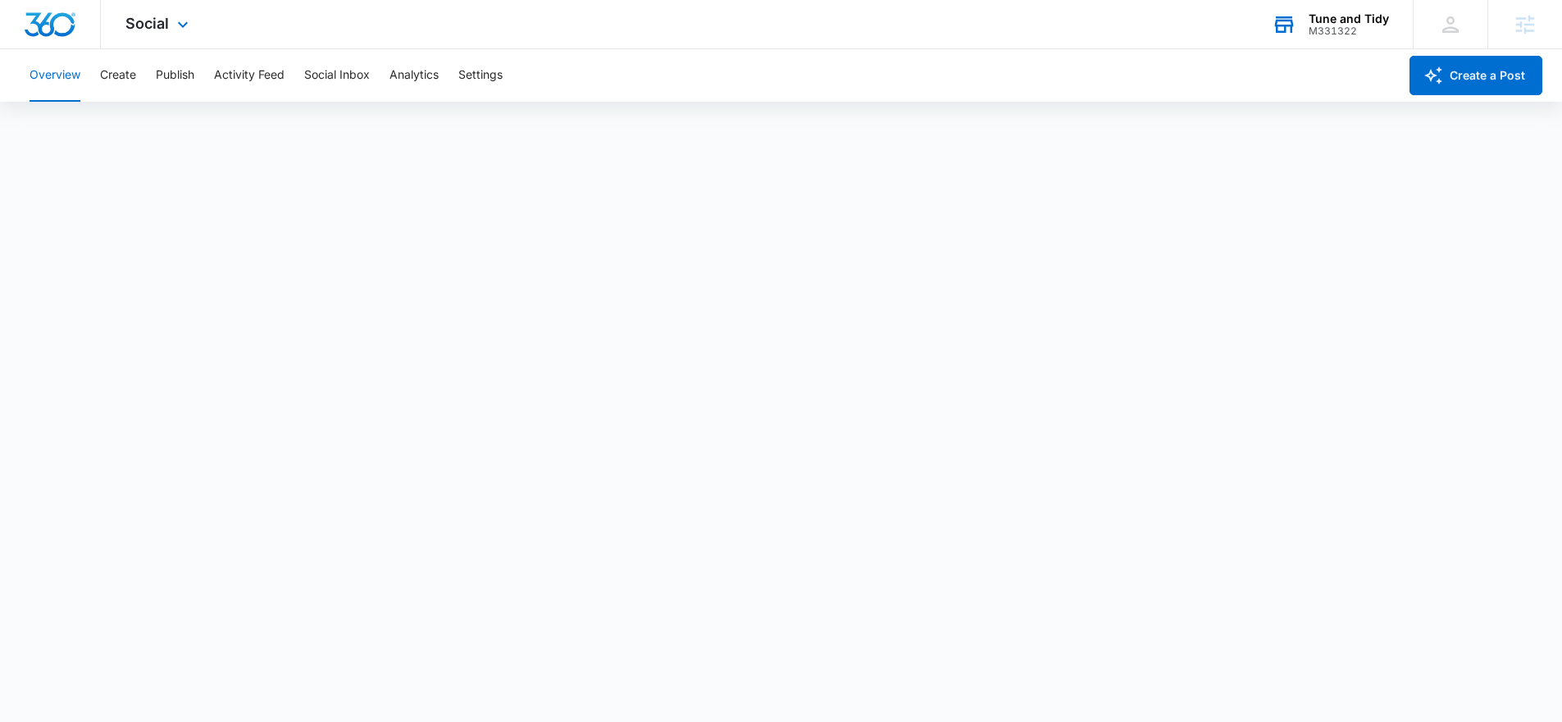
click at [1390, 25] on div "Tune and Tidy M331322 Your Accounts View All" at bounding box center [1330, 24] width 166 height 48
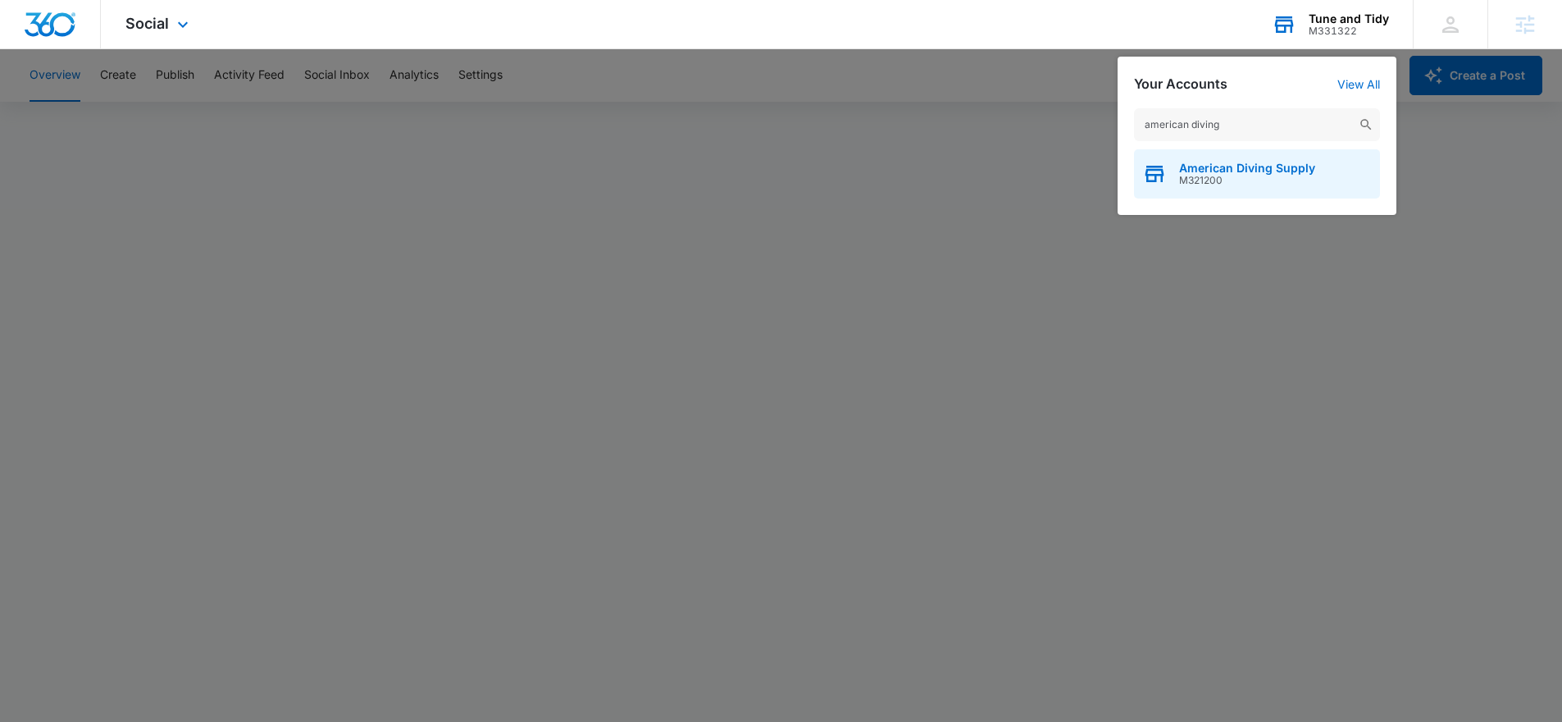
type input "american diving"
drag, startPoint x: 1264, startPoint y: 173, endPoint x: 1280, endPoint y: 177, distance: 16.9
click at [1264, 172] on span "American Diving Supply" at bounding box center [1247, 168] width 136 height 13
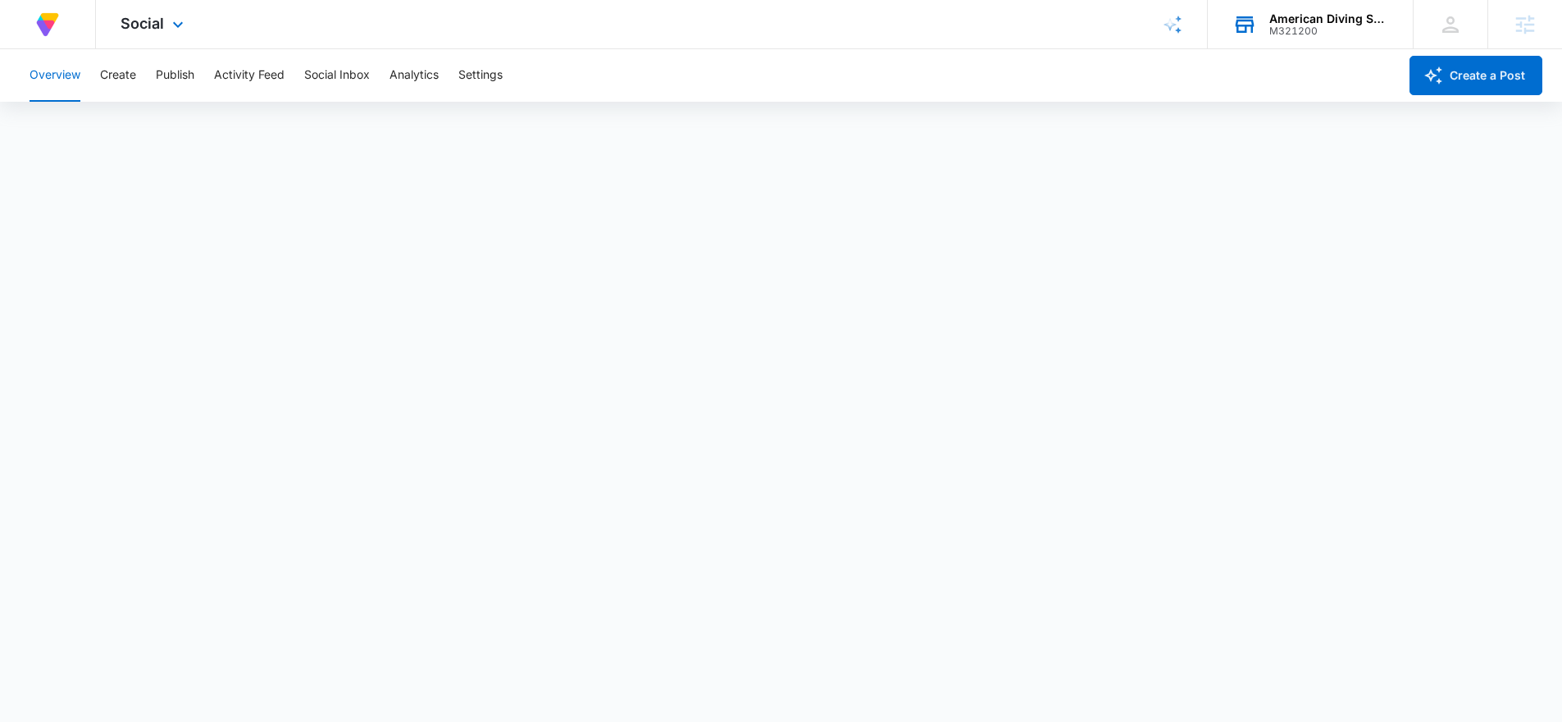
click at [1297, 23] on div "American Diving Supply" at bounding box center [1329, 18] width 120 height 13
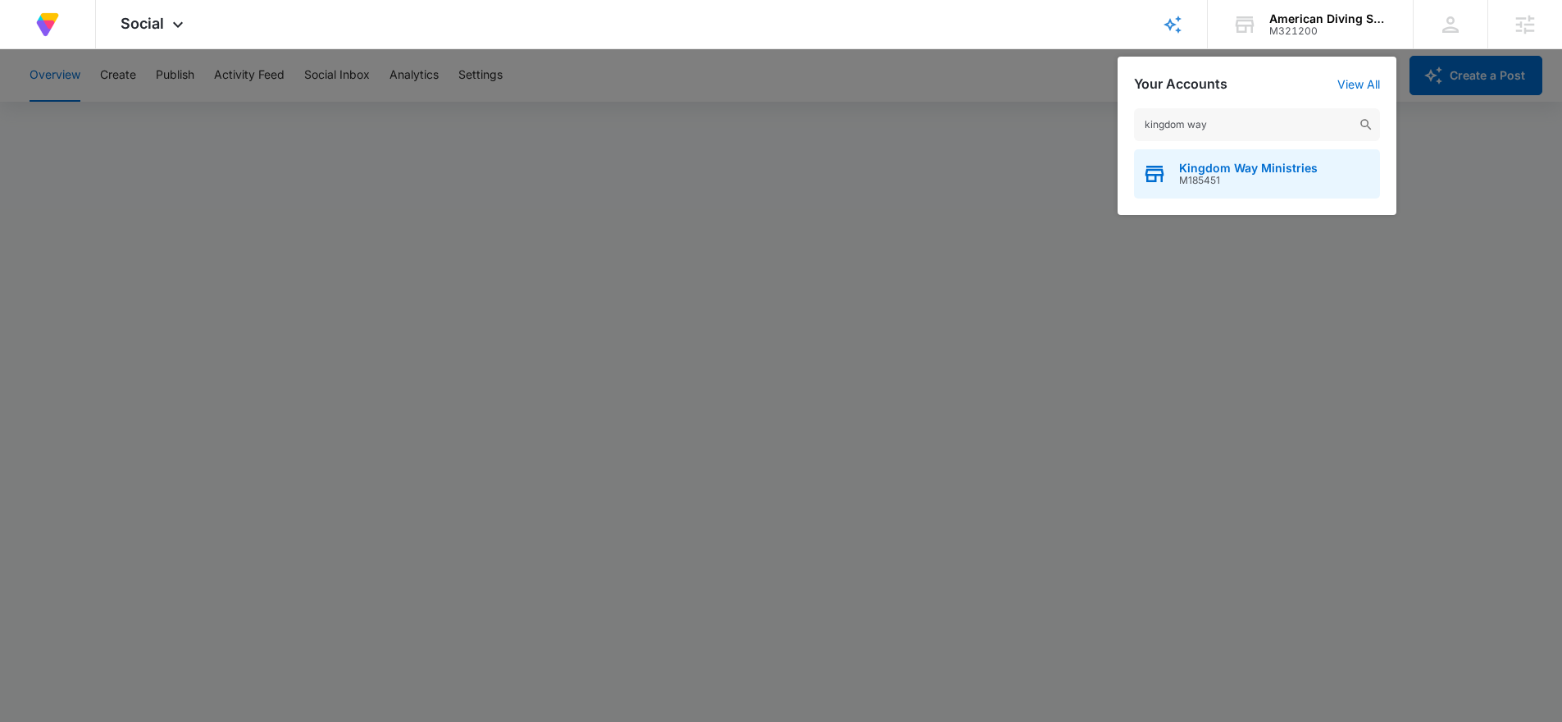
type input "kingdom way"
click at [1208, 173] on span "Kingdom Way Ministries" at bounding box center [1248, 168] width 139 height 13
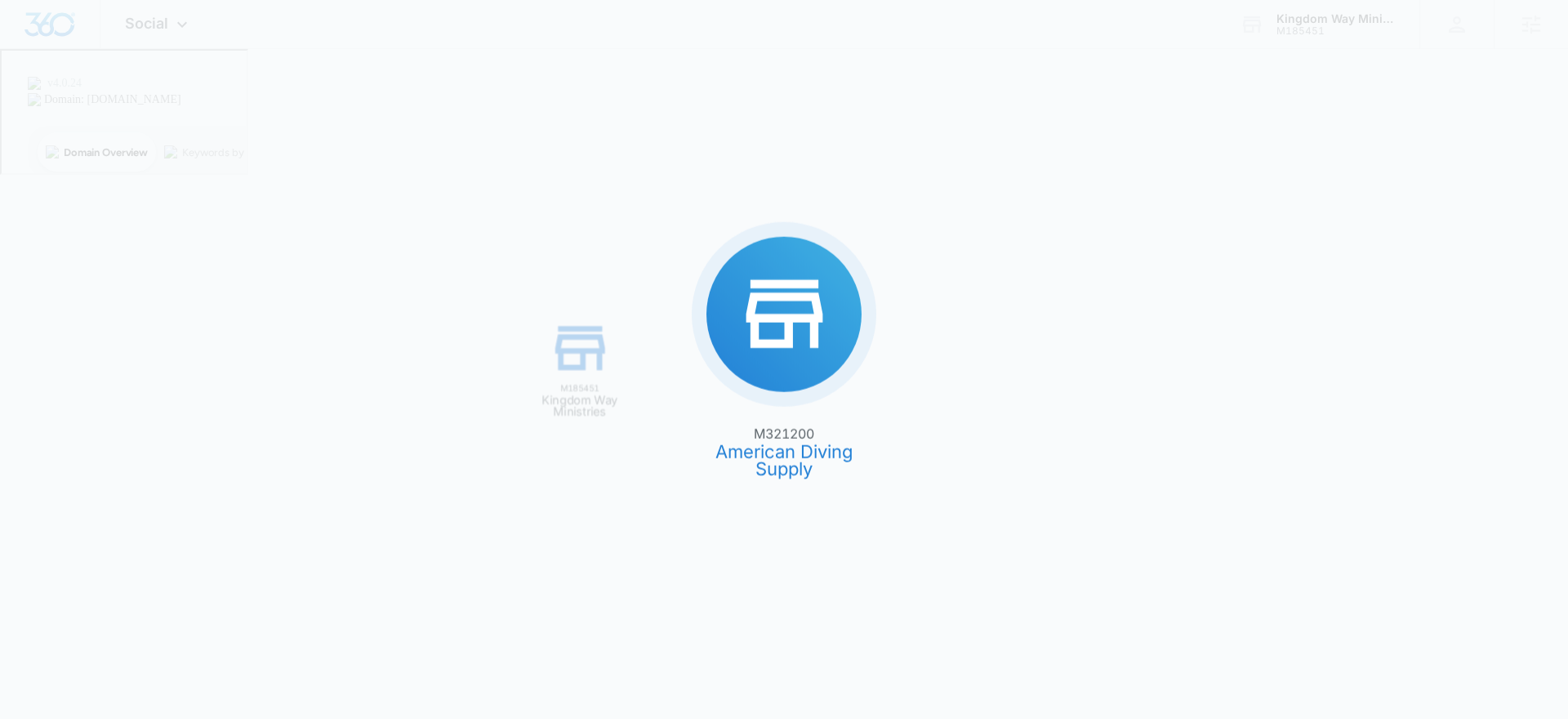
click at [1201, 170] on div "M321200 American Diving Supply M185451 Kingdom Way Ministries" at bounding box center [784, 360] width 1568 height 719
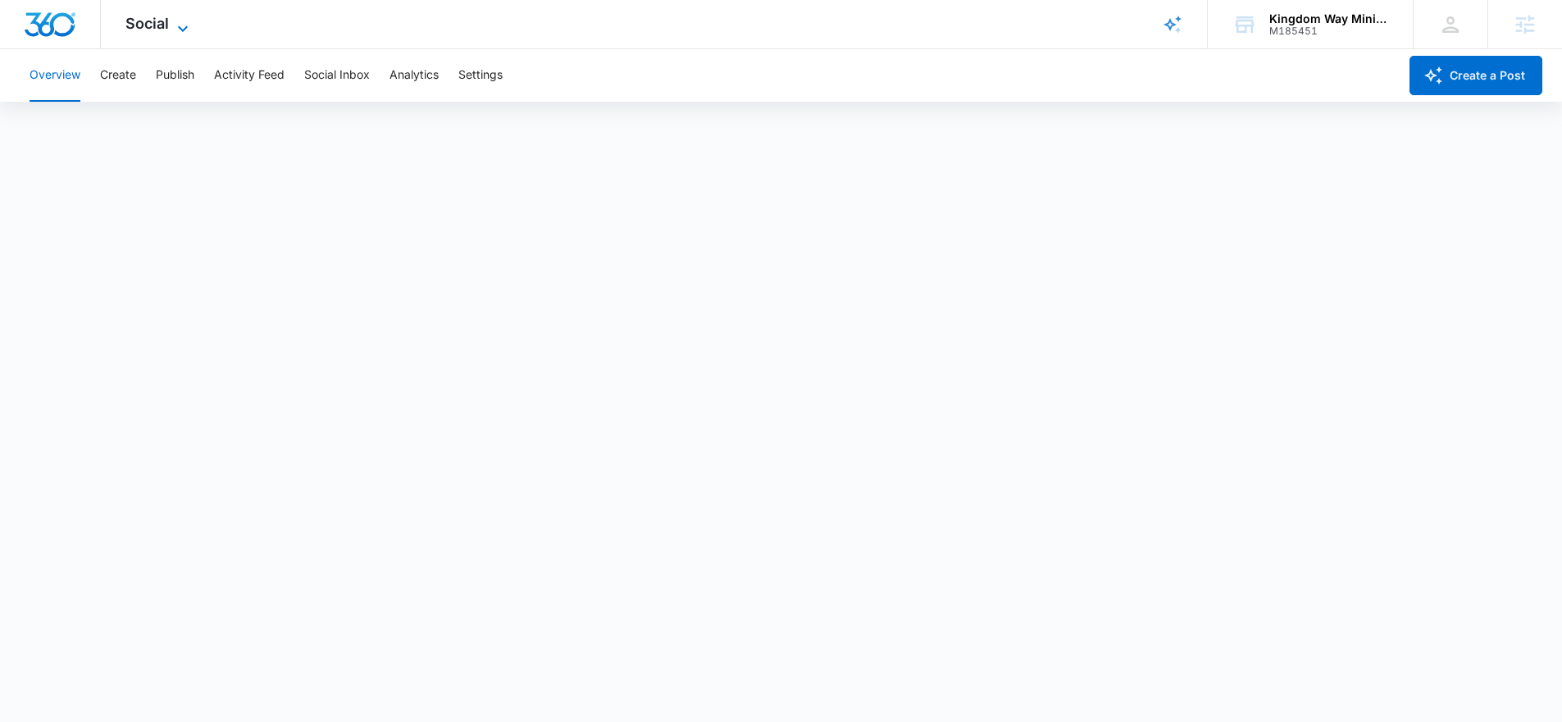
click at [153, 15] on span "Social" at bounding box center [146, 23] width 43 height 17
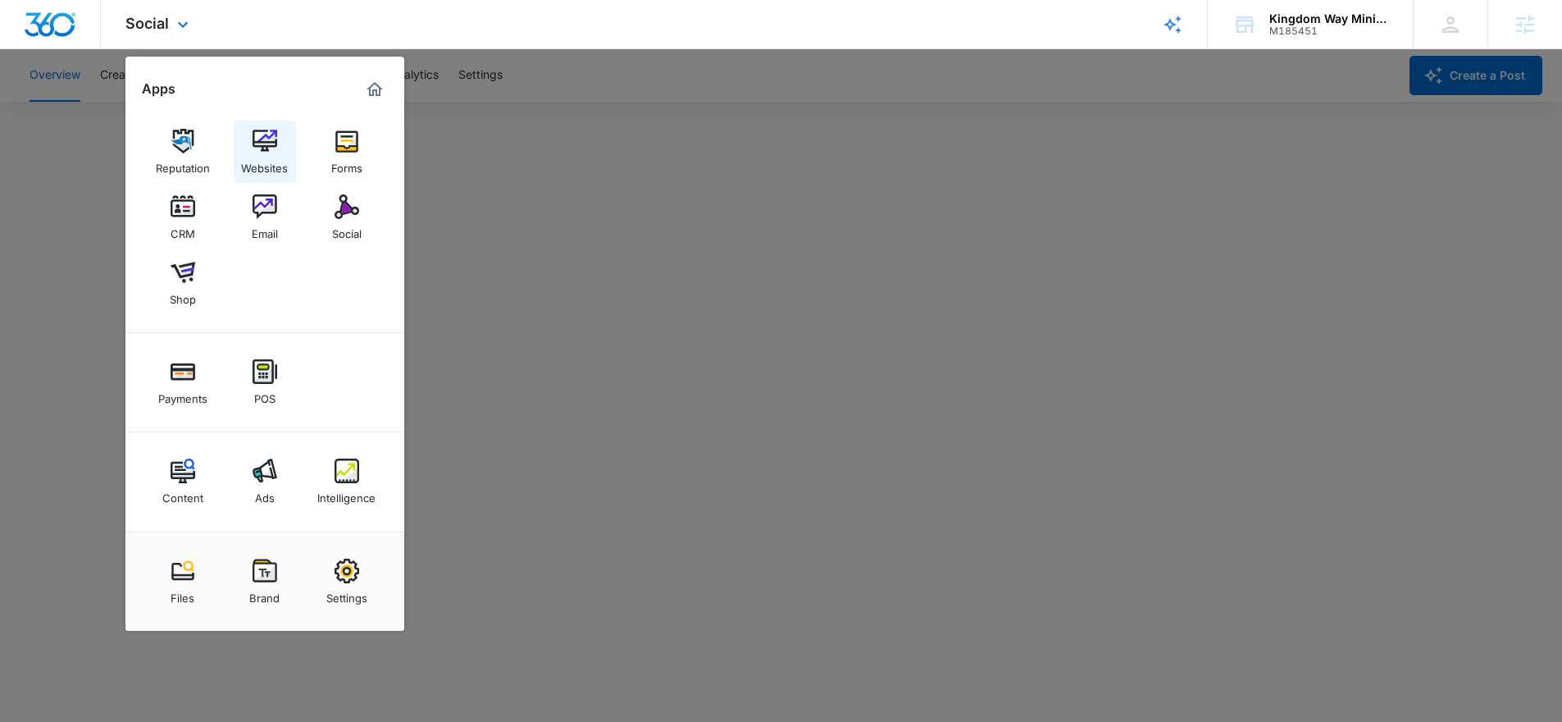
click at [279, 147] on link "Websites" at bounding box center [265, 152] width 62 height 62
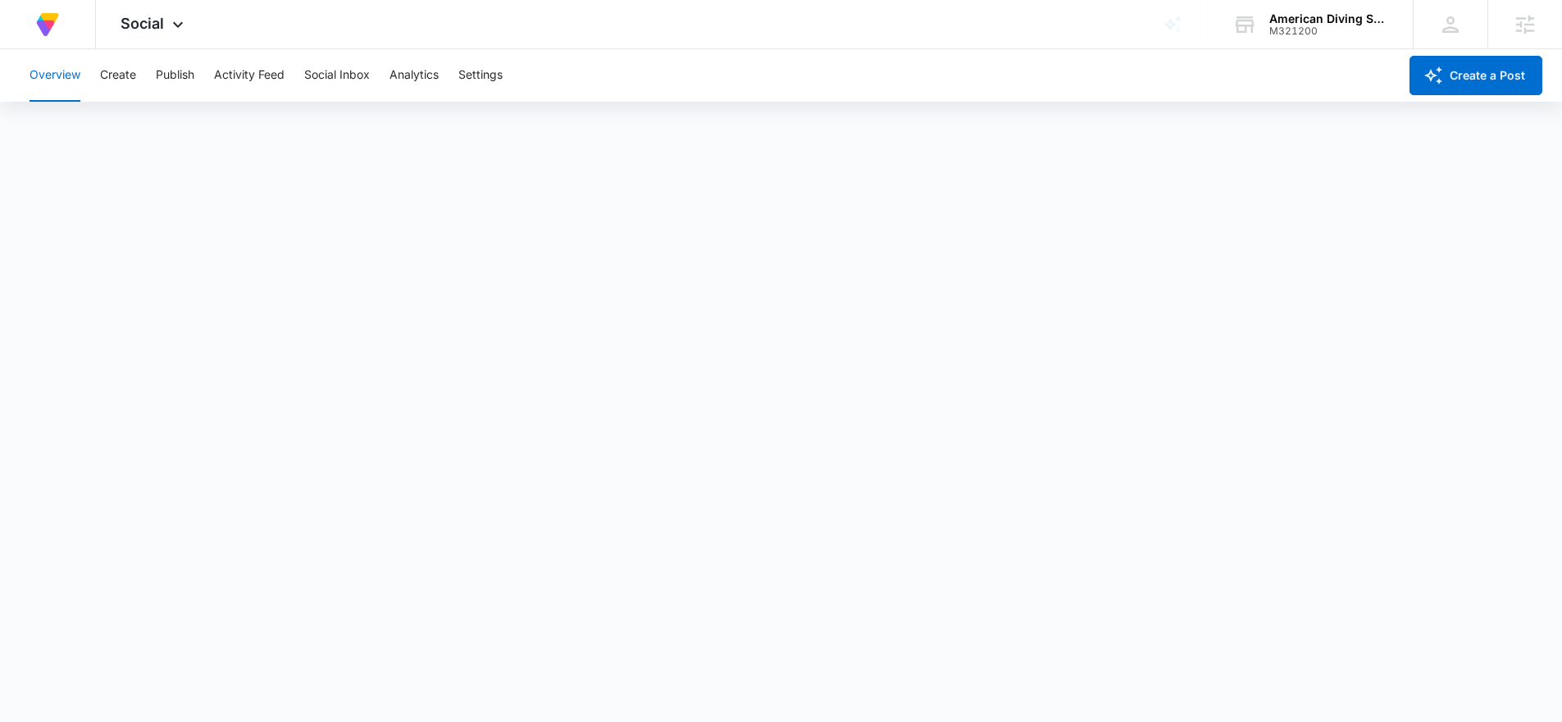
click at [148, 68] on div "Overview Create Publish Activity Feed Social Inbox Analytics Settings" at bounding box center [709, 75] width 1378 height 52
drag, startPoint x: 113, startPoint y: 79, endPoint x: 124, endPoint y: 78, distance: 10.7
click at [113, 78] on button "Create" at bounding box center [118, 75] width 36 height 52
click at [165, 71] on button "Publish" at bounding box center [175, 75] width 39 height 52
click at [55, 71] on button "Overview" at bounding box center [55, 75] width 51 height 52
